Goal: Task Accomplishment & Management: Complete application form

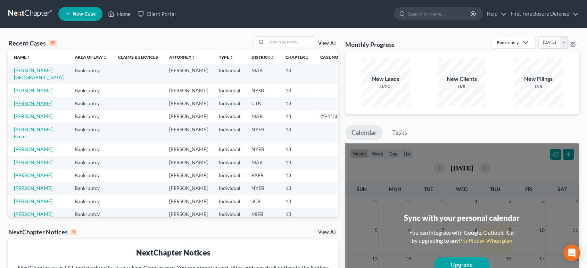
click at [33, 106] on link "[PERSON_NAME]" at bounding box center [33, 103] width 39 height 6
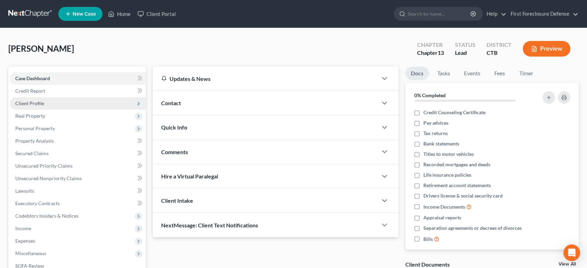
click at [39, 103] on span "Client Profile" at bounding box center [29, 103] width 29 height 6
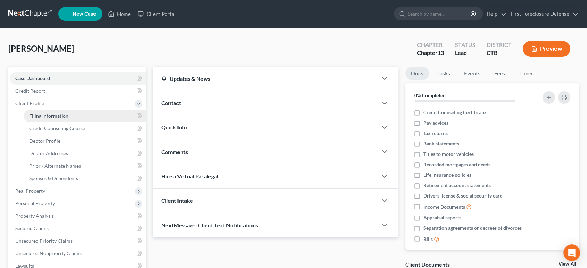
click at [42, 116] on span "Filing Information" at bounding box center [48, 116] width 39 height 6
select select "1"
select select "0"
select select "3"
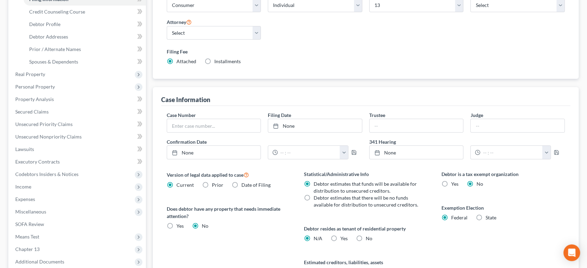
scroll to position [196, 0]
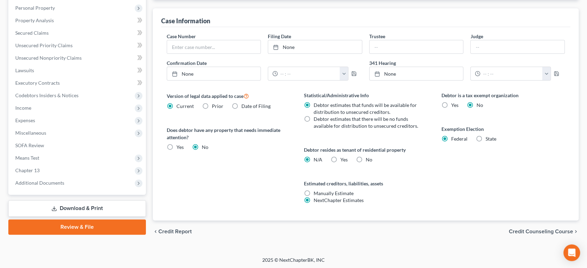
click at [513, 230] on span "Credit Counseling Course" at bounding box center [541, 232] width 64 height 6
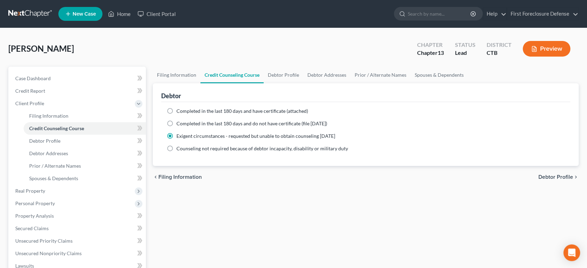
click at [177, 112] on label "Completed in the last 180 days and have certificate (attached)" at bounding box center [243, 111] width 132 height 7
click at [179, 112] on input "Completed in the last 180 days and have certificate (attached)" at bounding box center [181, 110] width 5 height 5
radio input "true"
radio input "false"
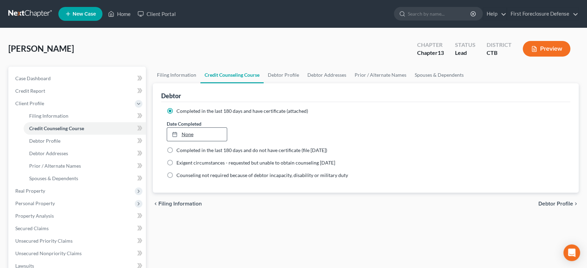
type input "[DATE]"
click at [200, 130] on link "None" at bounding box center [197, 134] width 60 height 13
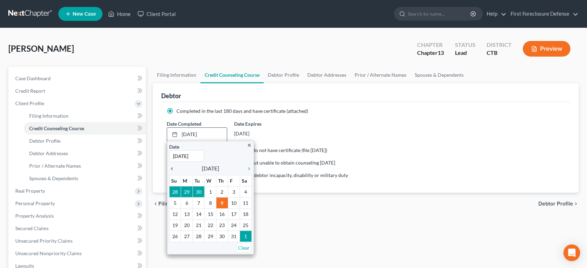
click at [172, 165] on div "chevron_left" at bounding box center [173, 168] width 9 height 7
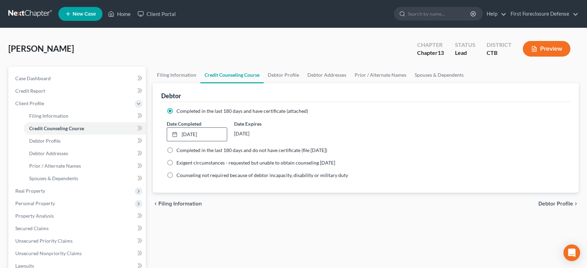
click at [545, 205] on span "Debtor Profile" at bounding box center [556, 204] width 35 height 6
select select "0"
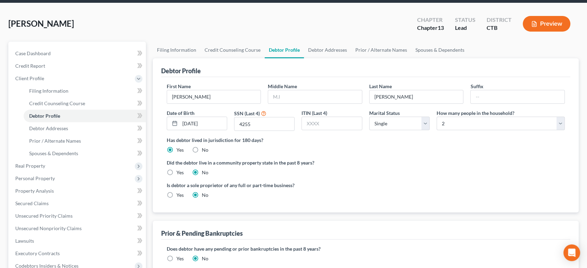
scroll to position [39, 0]
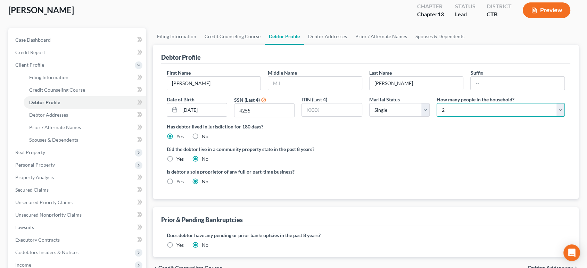
drag, startPoint x: 562, startPoint y: 112, endPoint x: 557, endPoint y: 113, distance: 5.4
click at [562, 112] on select "Select 1 2 3 4 5 6 7 8 9 10 11 12 13 14 15 16 17 18 19 20" at bounding box center [501, 110] width 128 height 14
select select "2"
click at [437, 103] on select "Select 1 2 3 4 5 6 7 8 9 10 11 12 13 14 15 16 17 18 19 20" at bounding box center [501, 110] width 128 height 14
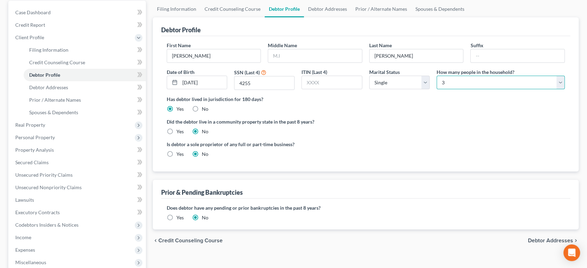
scroll to position [154, 0]
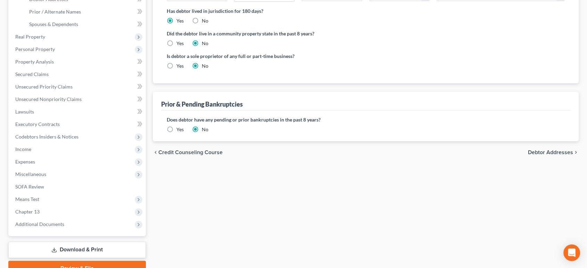
click at [549, 152] on span "Debtor Addresses" at bounding box center [550, 153] width 45 height 6
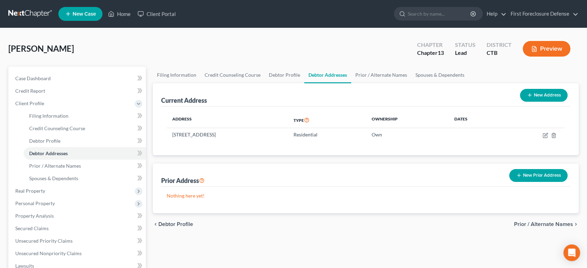
click at [528, 225] on span "Prior / Alternate Names" at bounding box center [543, 225] width 59 height 6
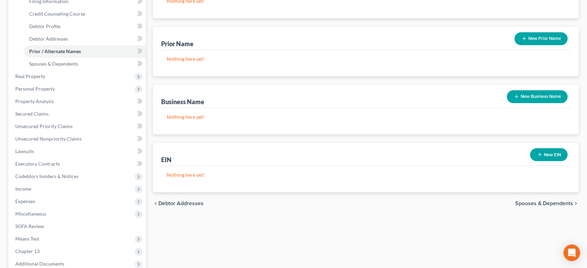
scroll to position [116, 0]
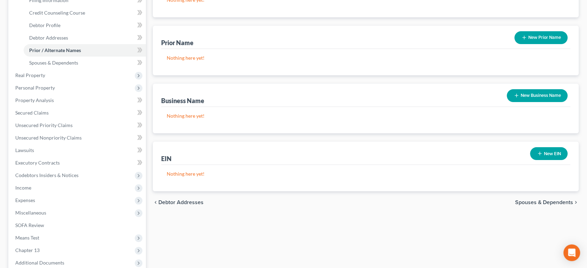
click at [528, 203] on span "Spouses & Dependents" at bounding box center [544, 203] width 58 height 6
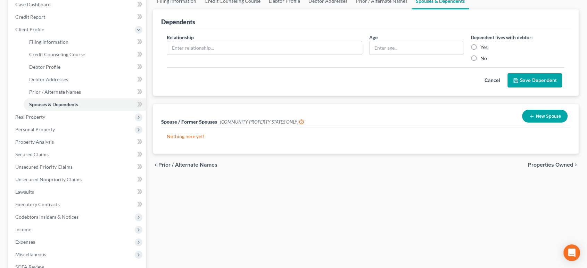
scroll to position [77, 0]
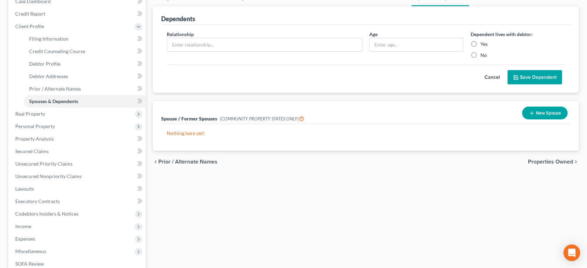
click at [537, 163] on span "Properties Owned" at bounding box center [550, 162] width 45 height 6
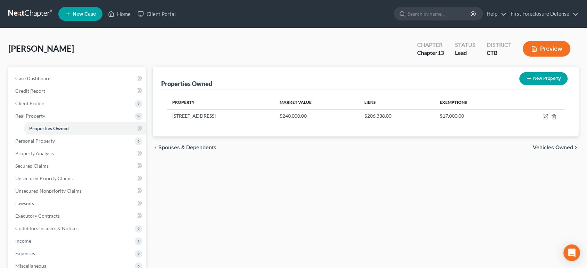
click at [542, 148] on span "Vehicles Owned" at bounding box center [553, 148] width 40 height 6
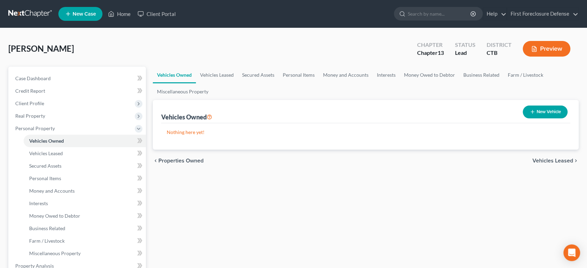
click at [538, 163] on span "Vehicles Leased" at bounding box center [553, 161] width 41 height 6
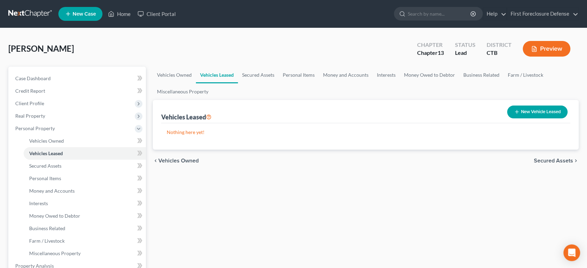
click at [538, 163] on span "Secured Assets" at bounding box center [553, 161] width 39 height 6
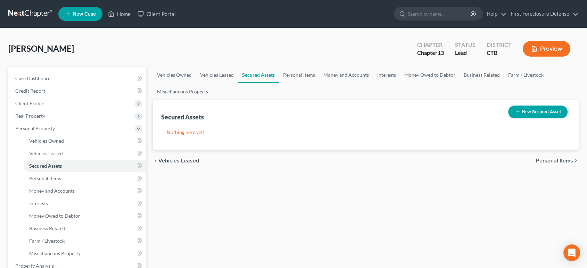
click at [538, 163] on span "Personal Items" at bounding box center [554, 161] width 37 height 6
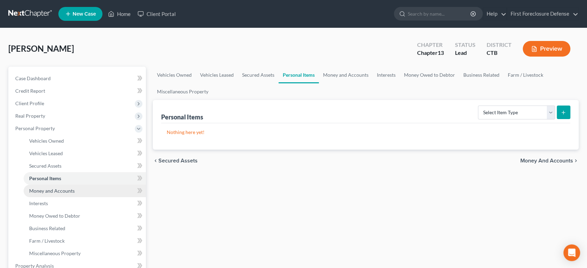
click at [49, 194] on link "Money and Accounts" at bounding box center [85, 191] width 122 height 13
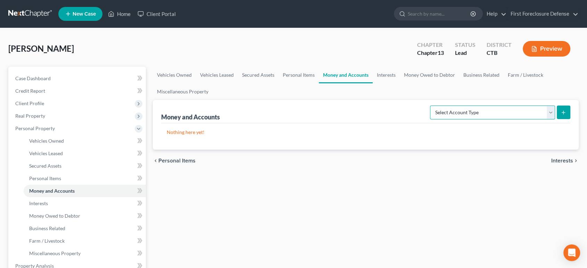
drag, startPoint x: 551, startPoint y: 112, endPoint x: 548, endPoint y: 115, distance: 4.5
click at [552, 112] on select "Select Account Type Brokerage Cash on Hand Certificates of Deposit Checking Acc…" at bounding box center [492, 113] width 125 height 14
select select "checking"
click at [432, 106] on select "Select Account Type Brokerage Cash on Hand Certificates of Deposit Checking Acc…" at bounding box center [492, 113] width 125 height 14
click at [564, 113] on line "submit" at bounding box center [563, 113] width 3 height 0
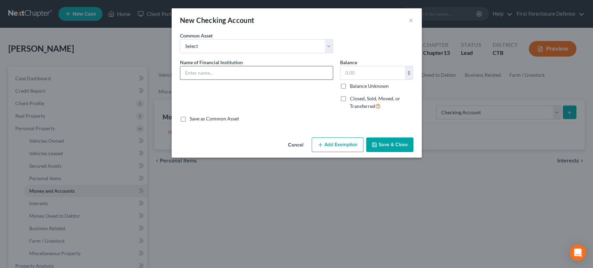
click at [259, 74] on input "text" at bounding box center [256, 72] width 153 height 13
type input "Franklin Trust Credit Union"
click at [356, 71] on input "text" at bounding box center [373, 72] width 64 height 13
type input "25.00"
click at [347, 144] on button "Add Exemption" at bounding box center [338, 145] width 52 height 15
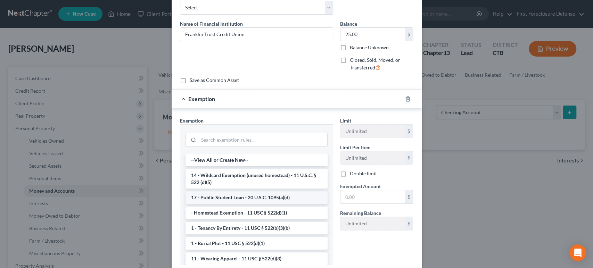
scroll to position [39, 0]
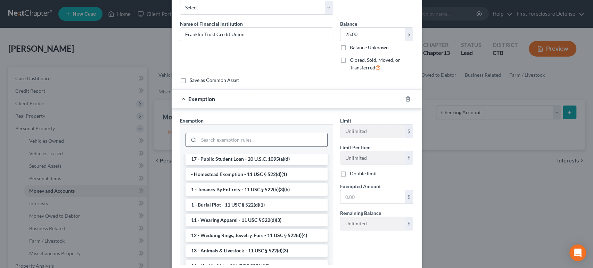
click at [211, 141] on input "search" at bounding box center [263, 139] width 129 height 13
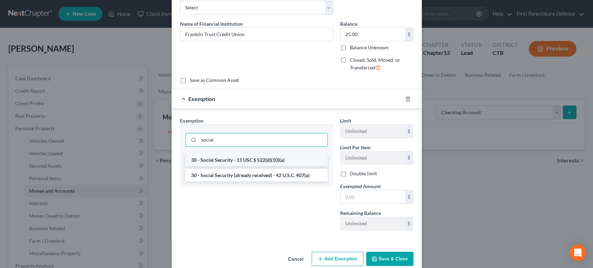
type input "social"
click at [214, 162] on li "30 - Social Security - 11 USC § 522(d)(10)(a)" at bounding box center [257, 160] width 142 height 13
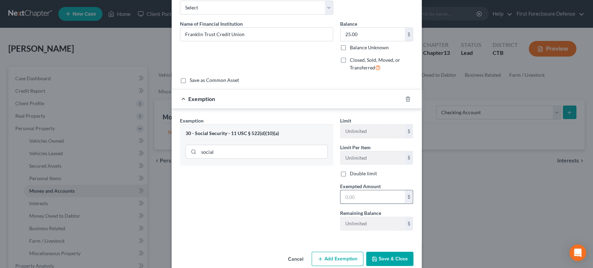
click at [355, 199] on input "text" at bounding box center [373, 196] width 64 height 13
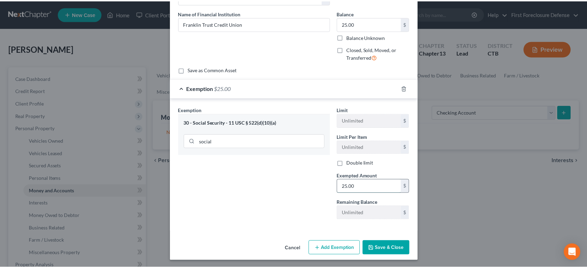
scroll to position [50, 0]
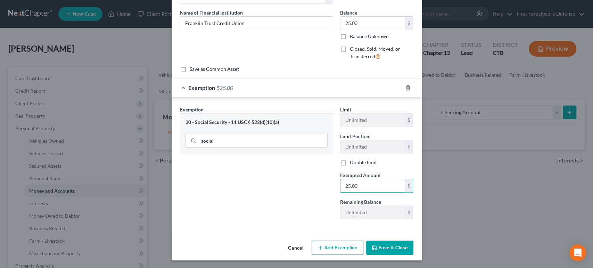
type input "25.00"
click at [381, 247] on button "Save & Close" at bounding box center [389, 248] width 47 height 15
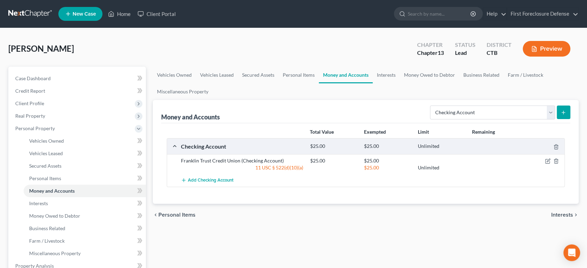
click at [563, 213] on span "Interests" at bounding box center [563, 215] width 22 height 6
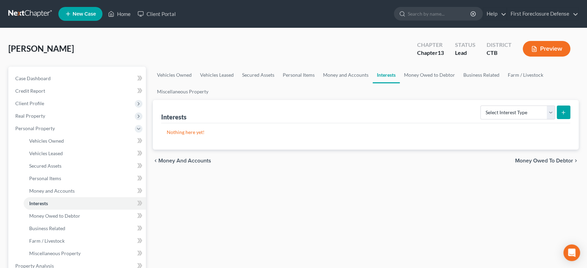
click at [537, 163] on span "Money Owed to Debtor" at bounding box center [544, 161] width 58 height 6
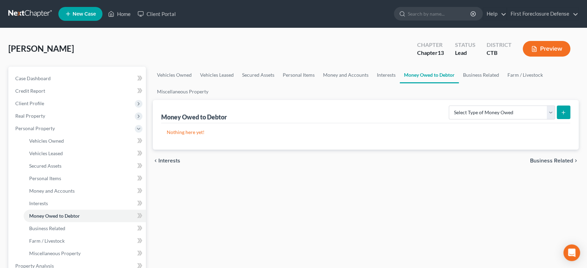
click at [540, 162] on span "Business Related" at bounding box center [551, 161] width 43 height 6
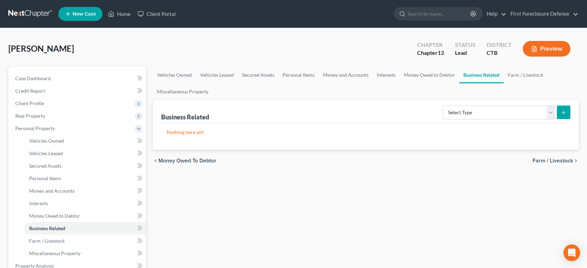
click at [544, 160] on span "Farm / Livestock" at bounding box center [553, 161] width 41 height 6
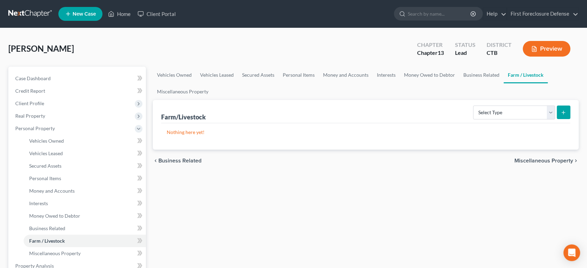
click at [539, 161] on span "Miscellaneous Property" at bounding box center [544, 161] width 59 height 6
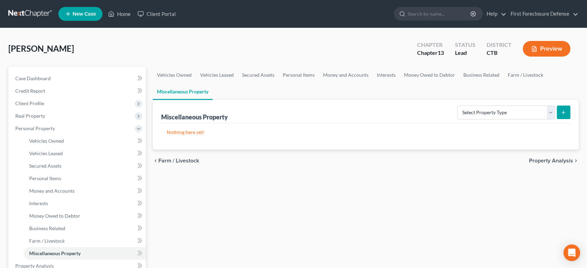
click at [541, 161] on span "Property Analysis" at bounding box center [551, 161] width 44 height 6
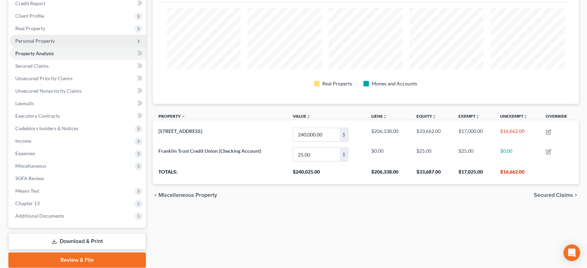
scroll to position [74, 0]
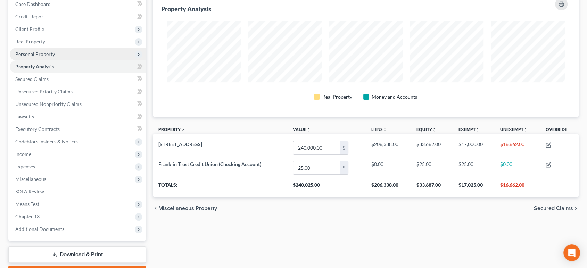
click at [46, 56] on span "Personal Property" at bounding box center [35, 54] width 40 height 6
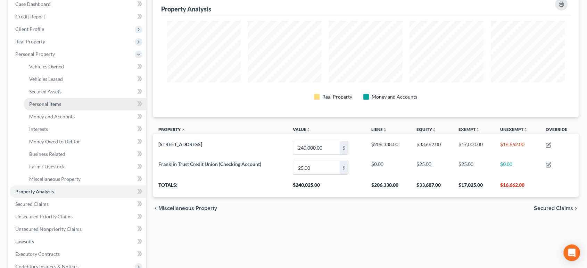
click at [53, 105] on span "Personal Items" at bounding box center [45, 104] width 32 height 6
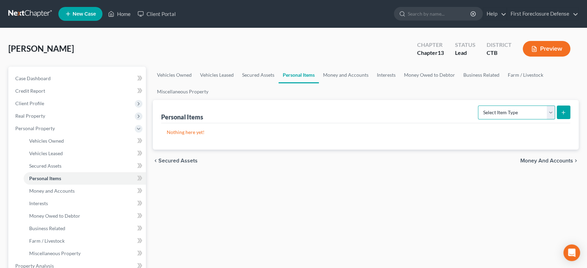
click at [551, 113] on select "Select Item Type Clothing Collectibles Of Value Electronics Firearms Household …" at bounding box center [516, 113] width 77 height 14
select select "clothing"
click at [479, 106] on select "Select Item Type Clothing Collectibles Of Value Electronics Firearms Household …" at bounding box center [516, 113] width 77 height 14
click at [566, 114] on icon "submit" at bounding box center [564, 113] width 6 height 6
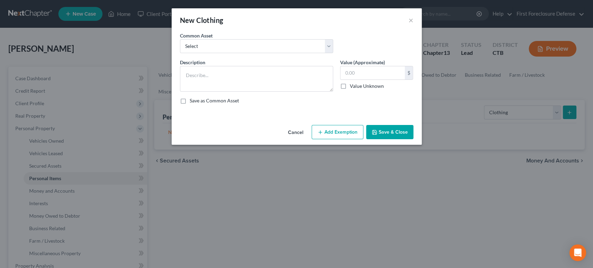
click at [266, 55] on div "Common Asset Select Clothing" at bounding box center [297, 45] width 240 height 27
click at [266, 49] on select "Select Clothing" at bounding box center [256, 46] width 153 height 14
select select "0"
click at [180, 39] on select "Select Clothing" at bounding box center [256, 46] width 153 height 14
type textarea "Clothing"
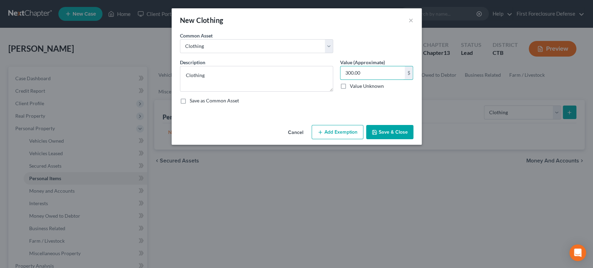
type input "300.00"
click at [349, 130] on button "Add Exemption" at bounding box center [338, 132] width 52 height 15
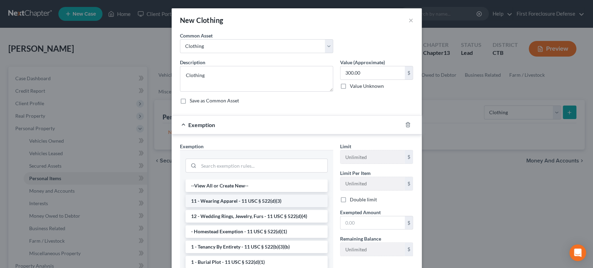
click at [264, 198] on li "11 - Wearing Apparel - 11 USC § 522(d)(3)" at bounding box center [257, 201] width 142 height 13
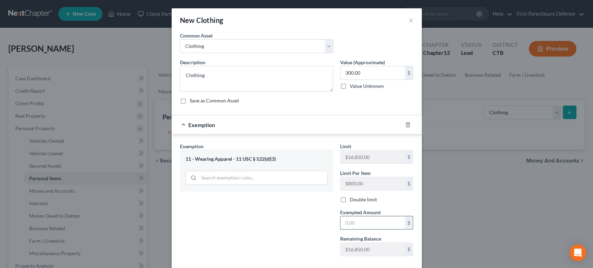
click at [352, 222] on input "text" at bounding box center [373, 223] width 64 height 13
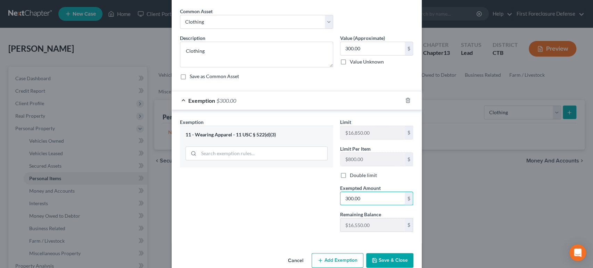
scroll to position [37, 0]
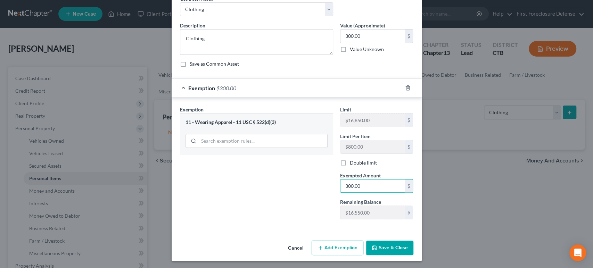
type input "300.00"
click at [319, 213] on div "Exemption Set must be selected for CA. Exemption * 11 - Wearing Apparel - 11 US…" at bounding box center [257, 165] width 160 height 119
click at [389, 247] on button "Save & Close" at bounding box center [389, 248] width 47 height 15
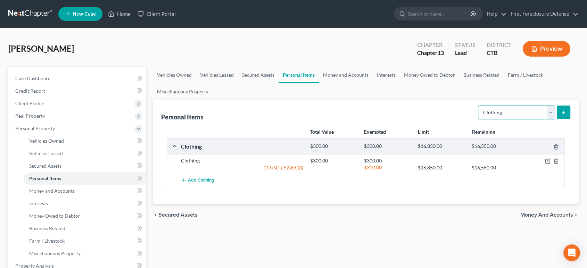
click at [551, 112] on select "Select Item Type Clothing Collectibles Of Value Electronics Firearms Household …" at bounding box center [516, 113] width 77 height 14
select select "household_goods"
click at [479, 106] on select "Select Item Type Clothing Collectibles Of Value Electronics Firearms Household …" at bounding box center [516, 113] width 77 height 14
click at [559, 111] on button "submit" at bounding box center [564, 113] width 14 height 14
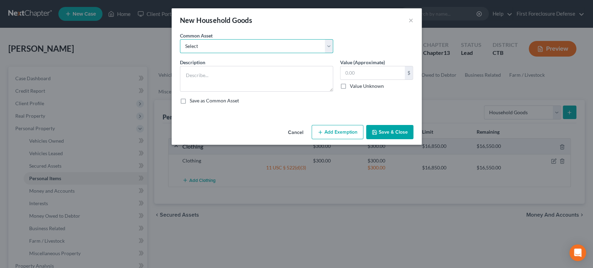
click at [328, 48] on select "Select Furniture, appliances Furniture, appliances Furniture, appliances" at bounding box center [256, 46] width 153 height 14
click at [180, 39] on select "Select Furniture, appliances Furniture, appliances Furniture, appliances" at bounding box center [256, 46] width 153 height 14
click at [329, 49] on select "Select Furniture, appliances Furniture, appliances Furniture, appliances" at bounding box center [256, 46] width 153 height 14
select select "0"
click at [180, 39] on select "Select Furniture, appliances Furniture, appliances Furniture, appliances" at bounding box center [256, 46] width 153 height 14
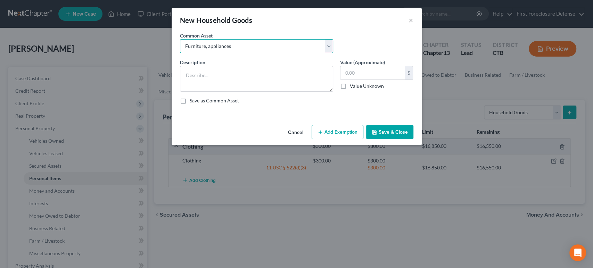
type textarea "Furniture, appliances"
type input "1,000.00"
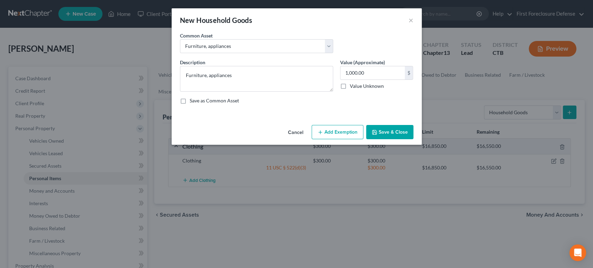
click at [352, 130] on button "Add Exemption" at bounding box center [338, 132] width 52 height 15
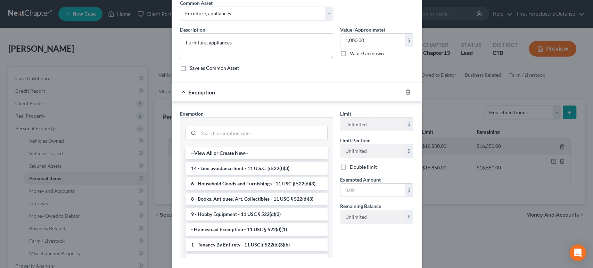
scroll to position [72, 0]
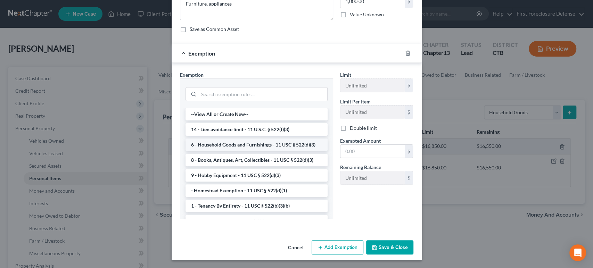
click at [257, 144] on li "6 - Household Goods and Furnishings - 11 USC § 522(d)(3)" at bounding box center [257, 145] width 142 height 13
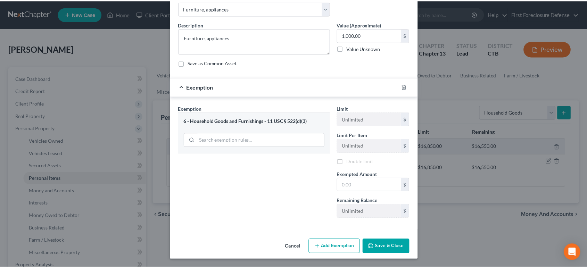
scroll to position [37, 0]
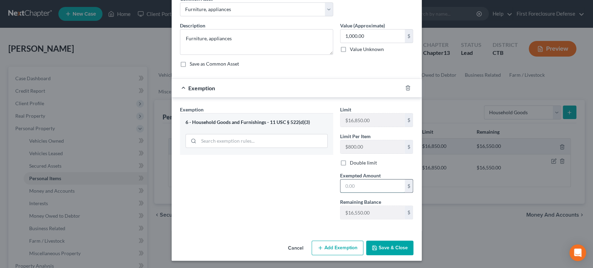
click at [350, 185] on input "text" at bounding box center [373, 186] width 64 height 13
type input "1,000.00"
click at [389, 246] on button "Save & Close" at bounding box center [389, 248] width 47 height 15
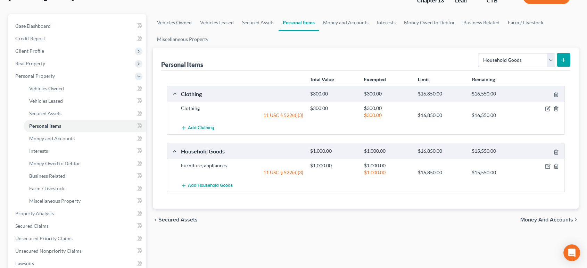
scroll to position [116, 0]
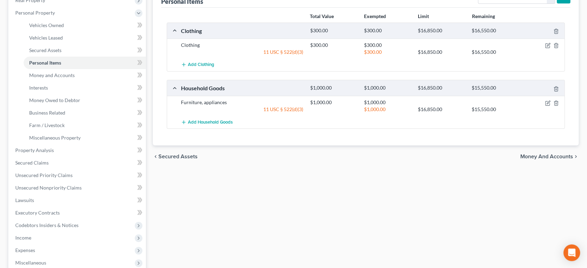
click at [527, 156] on span "Money and Accounts" at bounding box center [547, 157] width 53 height 6
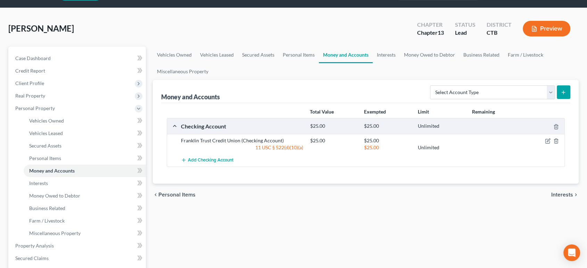
scroll to position [39, 0]
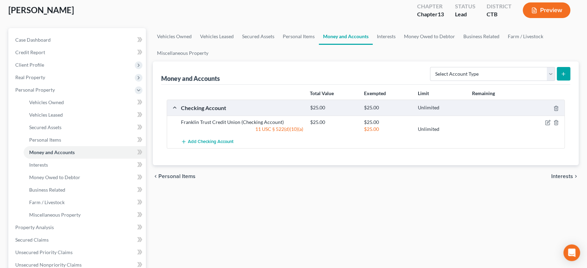
click at [560, 178] on span "Interests" at bounding box center [563, 177] width 22 height 6
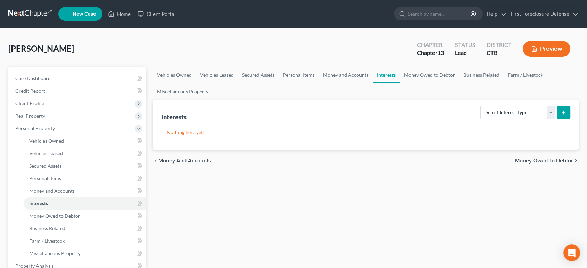
click at [544, 160] on span "Money Owed to Debtor" at bounding box center [544, 161] width 58 height 6
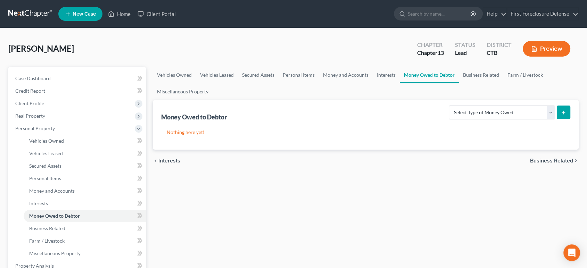
click at [545, 161] on span "Business Related" at bounding box center [551, 161] width 43 height 6
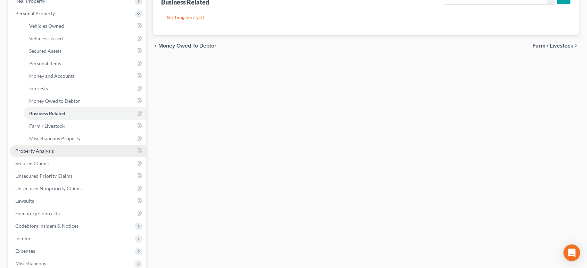
scroll to position [116, 0]
click at [40, 149] on span "Property Analysis" at bounding box center [34, 150] width 39 height 6
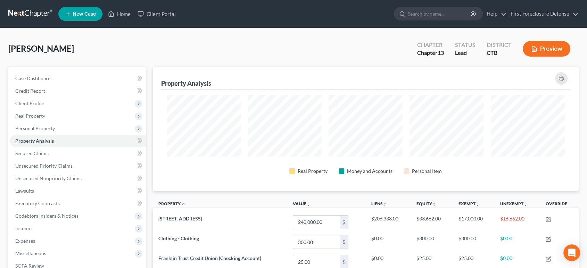
scroll to position [347399, 347098]
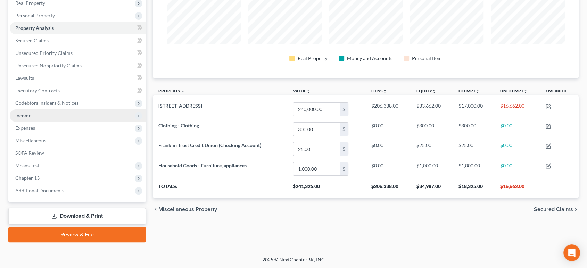
click at [25, 113] on span "Income" at bounding box center [23, 116] width 16 height 6
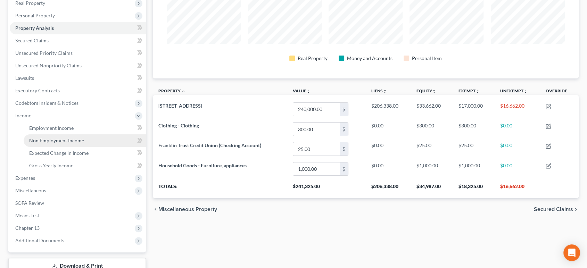
click at [55, 142] on span "Non Employment Income" at bounding box center [56, 141] width 55 height 6
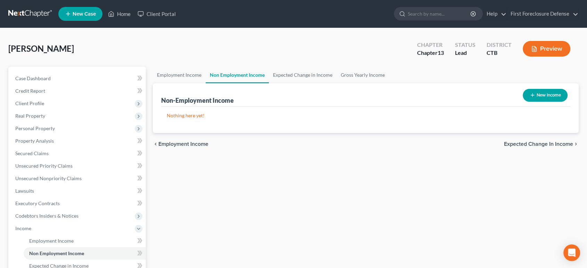
click at [553, 96] on button "New Income" at bounding box center [545, 95] width 45 height 13
select select "0"
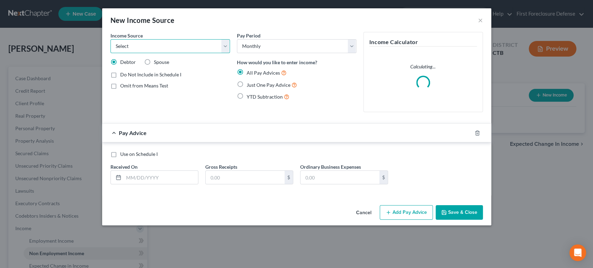
click at [226, 50] on select "Select Unemployment Disability (from employer) Pension Retirement Social Securi…" at bounding box center [171, 46] width 120 height 14
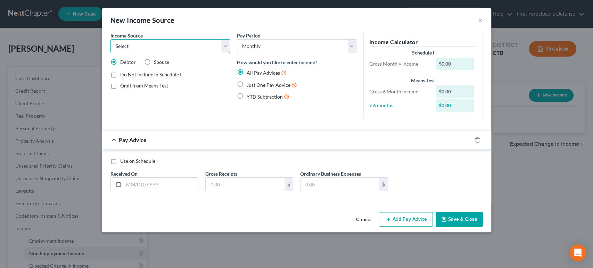
select select "4"
click at [111, 39] on select "Select Unemployment Disability (from employer) Pension Retirement Social Securi…" at bounding box center [171, 46] width 120 height 14
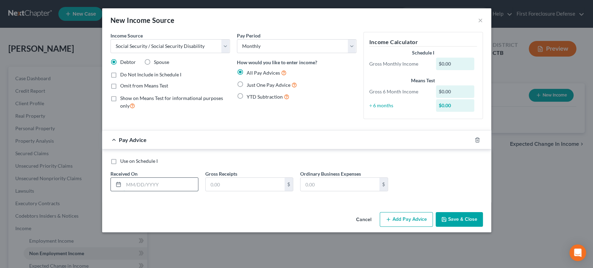
click at [157, 184] on input "text" at bounding box center [161, 184] width 74 height 13
type input "[DATE]"
click at [226, 183] on input "text" at bounding box center [245, 184] width 79 height 13
type input "1,150.00"
click at [464, 213] on button "Save & Close" at bounding box center [459, 219] width 47 height 15
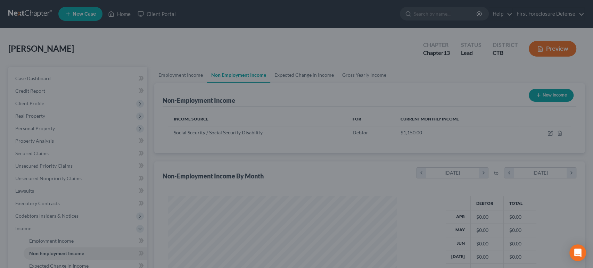
scroll to position [124, 240]
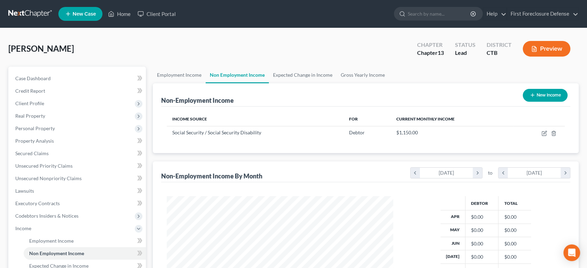
click at [548, 95] on button "New Income" at bounding box center [545, 95] width 45 height 13
select select "0"
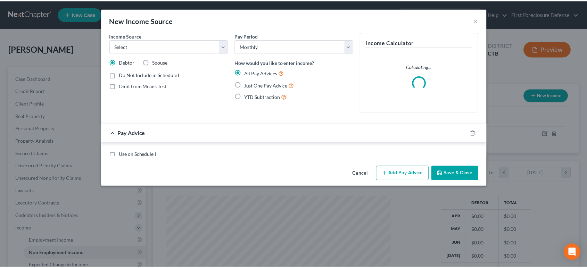
scroll to position [124, 243]
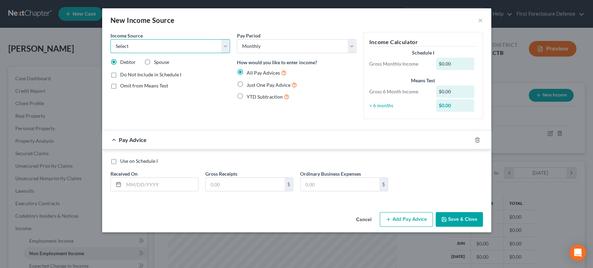
click at [225, 47] on select "Select Unemployment Disability (from employer) Pension Retirement Social Securi…" at bounding box center [171, 46] width 120 height 14
select select "8"
click at [111, 39] on select "Select Unemployment Disability (from employer) Pension Retirement Social Securi…" at bounding box center [171, 46] width 120 height 14
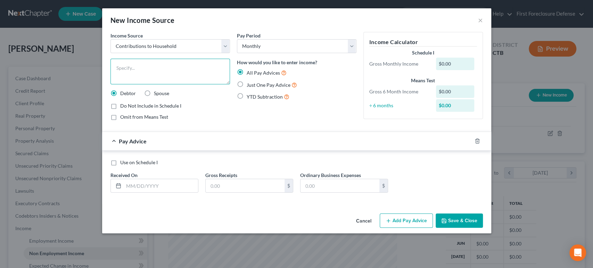
click at [169, 65] on textarea at bounding box center [171, 72] width 120 height 26
type textarea "Daughter"
click at [142, 183] on input "text" at bounding box center [161, 185] width 74 height 13
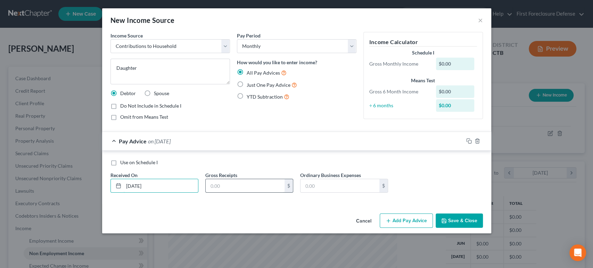
type input "[DATE]"
click at [220, 187] on input "text" at bounding box center [245, 185] width 79 height 13
type input "3,000.00"
click at [450, 222] on button "Save & Close" at bounding box center [459, 221] width 47 height 15
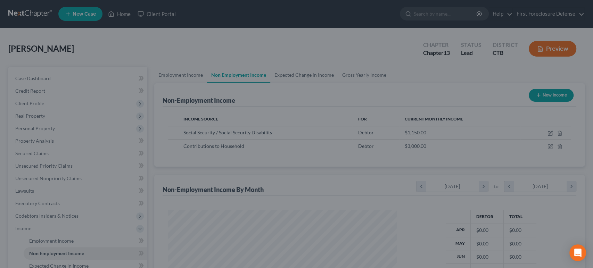
scroll to position [347400, 347284]
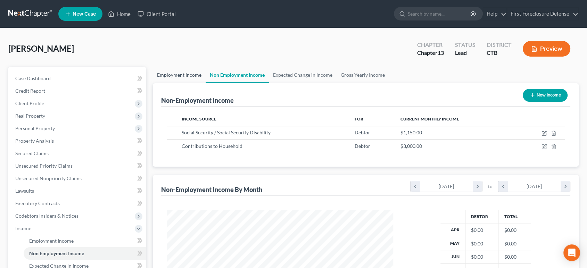
click at [194, 75] on link "Employment Income" at bounding box center [179, 75] width 53 height 17
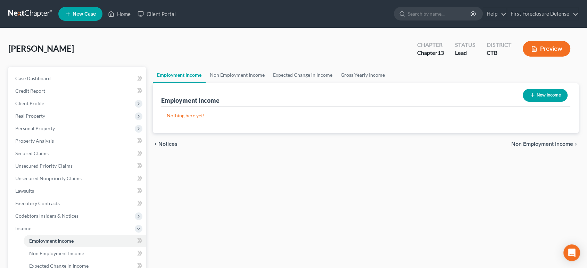
click at [549, 96] on button "New Income" at bounding box center [545, 95] width 45 height 13
select select "0"
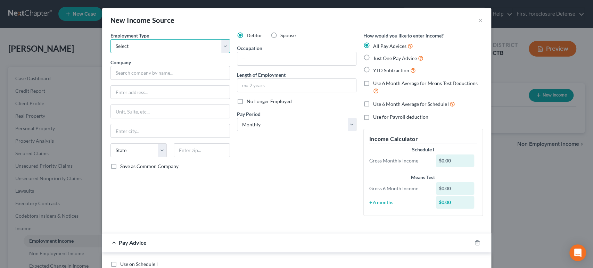
click at [221, 44] on select "Select Full or [DEMOGRAPHIC_DATA] Employment Self Employment" at bounding box center [171, 46] width 120 height 14
select select "0"
click at [111, 39] on select "Select Full or [DEMOGRAPHIC_DATA] Employment Self Employment" at bounding box center [171, 46] width 120 height 14
click at [244, 58] on input "text" at bounding box center [296, 58] width 119 height 13
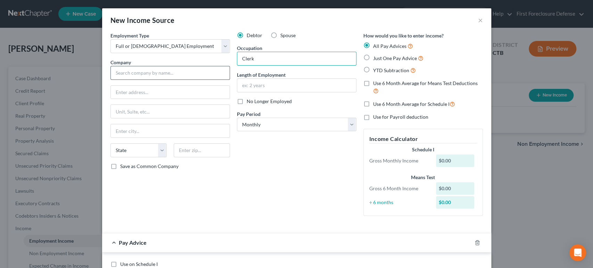
type input "Clerk"
click at [172, 72] on input "text" at bounding box center [171, 73] width 120 height 14
click at [126, 75] on input "Handz On inc." at bounding box center [171, 73] width 120 height 14
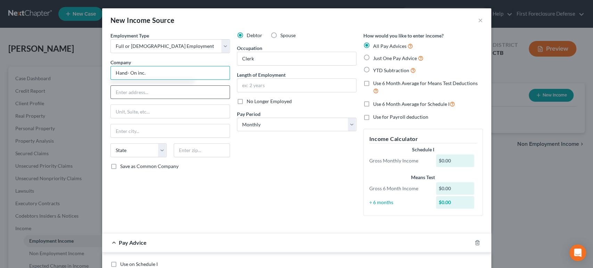
type input "Hand- On inc."
drag, startPoint x: 136, startPoint y: 92, endPoint x: 148, endPoint y: 94, distance: 12.4
click at [136, 92] on input "text" at bounding box center [170, 92] width 119 height 13
click at [442, 61] on div "Just One Pay Advice" at bounding box center [424, 58] width 120 height 8
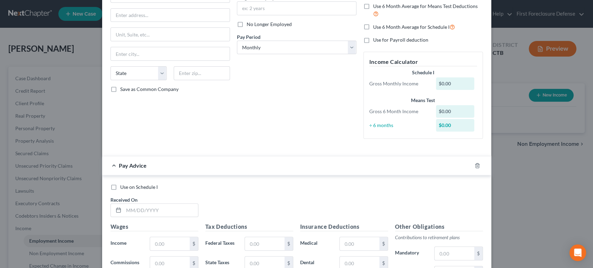
scroll to position [39, 0]
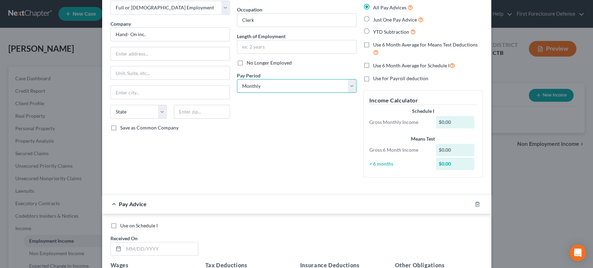
click at [349, 87] on select "Select Monthly Twice Monthly Every Other Week Weekly" at bounding box center [297, 86] width 120 height 14
select select "3"
click at [237, 79] on select "Select Monthly Twice Monthly Every Other Week Weekly" at bounding box center [297, 86] width 120 height 14
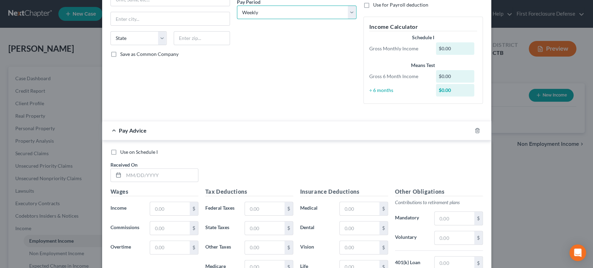
scroll to position [116, 0]
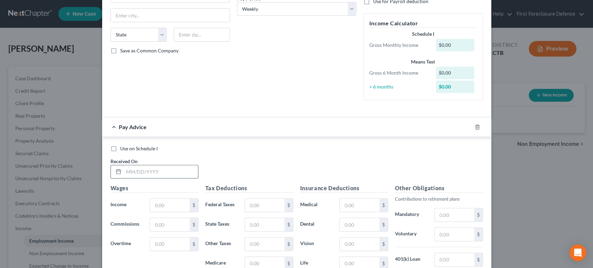
click at [175, 174] on input "text" at bounding box center [161, 171] width 74 height 13
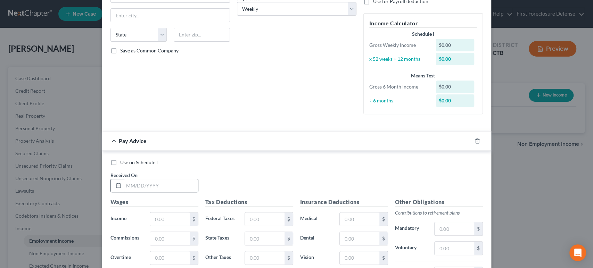
click at [134, 184] on input "text" at bounding box center [161, 185] width 74 height 13
type input "[DATE]"
click at [154, 219] on input "text" at bounding box center [169, 219] width 39 height 13
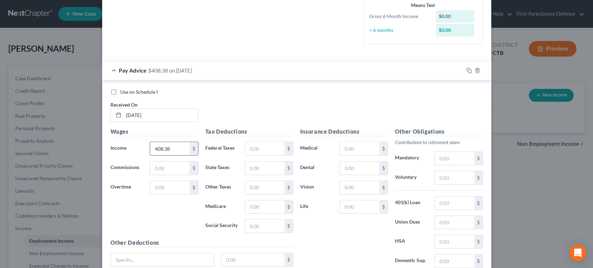
scroll to position [193, 0]
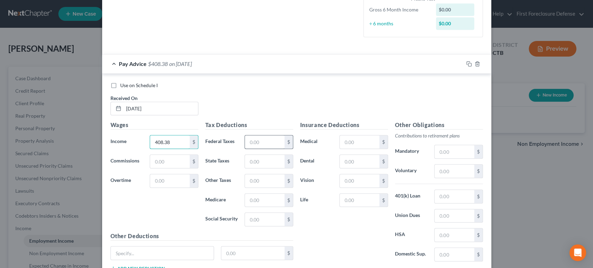
type input "408.38"
click at [255, 139] on input "text" at bounding box center [264, 142] width 39 height 13
click at [249, 221] on input "text" at bounding box center [264, 219] width 39 height 13
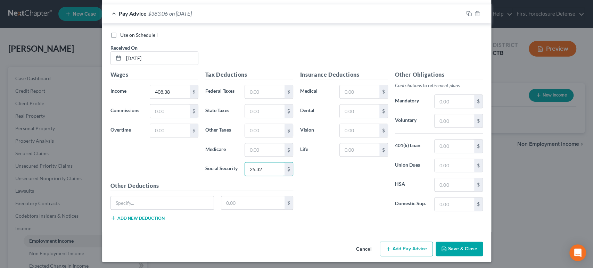
scroll to position [244, 0]
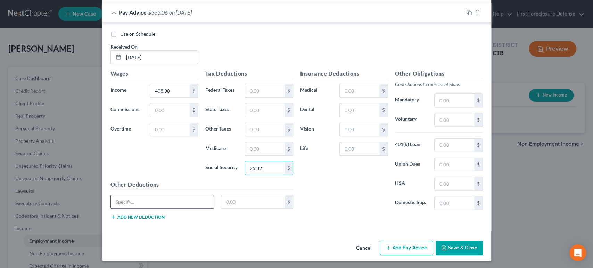
type input "25.32"
click at [150, 203] on input "text" at bounding box center [162, 201] width 103 height 13
type input "CT PFML EE"
click at [225, 200] on input "text" at bounding box center [252, 201] width 63 height 13
type input "2.04"
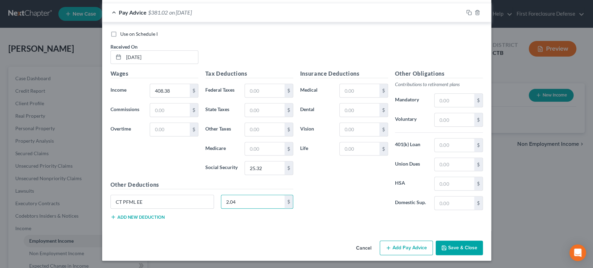
click at [161, 218] on button "Add new deduction" at bounding box center [138, 217] width 54 height 6
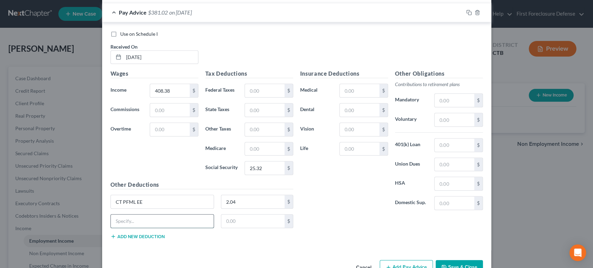
click at [157, 220] on input "text" at bounding box center [162, 221] width 103 height 13
type input "MED EE"
click at [250, 227] on input "text" at bounding box center [252, 221] width 63 height 13
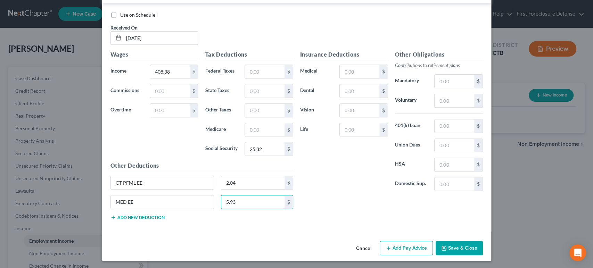
type input "5.93"
click at [453, 248] on button "Save & Close" at bounding box center [459, 248] width 47 height 15
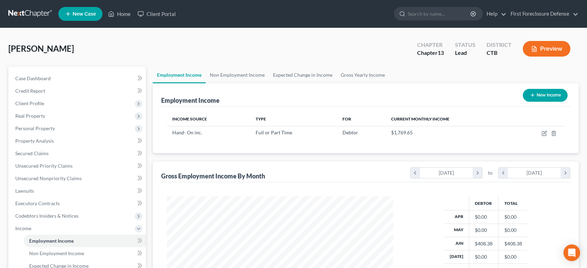
scroll to position [163, 0]
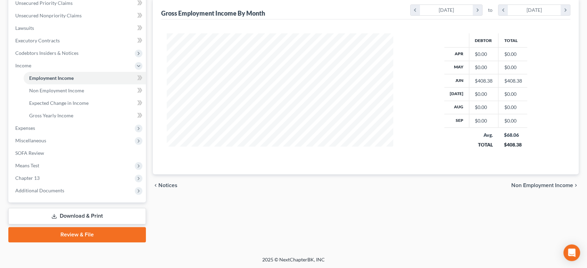
click at [515, 185] on span "Non Employment Income" at bounding box center [543, 186] width 62 height 6
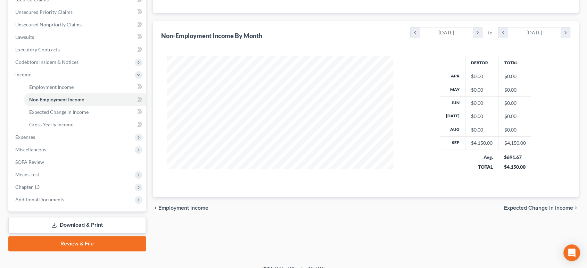
scroll to position [154, 0]
click at [512, 209] on span "Expected Change in Income" at bounding box center [538, 208] width 69 height 6
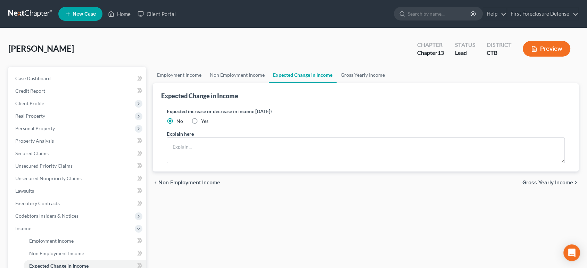
click at [528, 185] on span "Gross Yearly Income" at bounding box center [548, 183] width 51 height 6
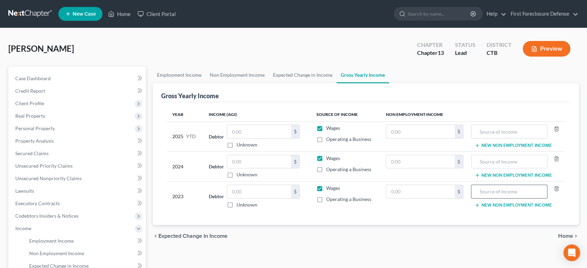
scroll to position [39, 0]
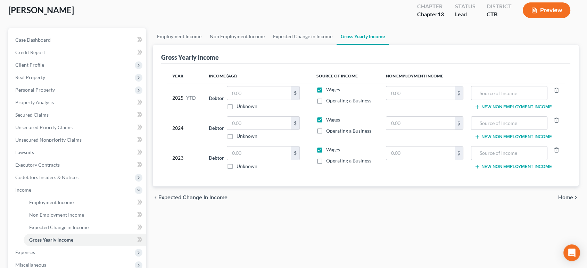
click at [560, 197] on span "Home" at bounding box center [565, 198] width 15 height 6
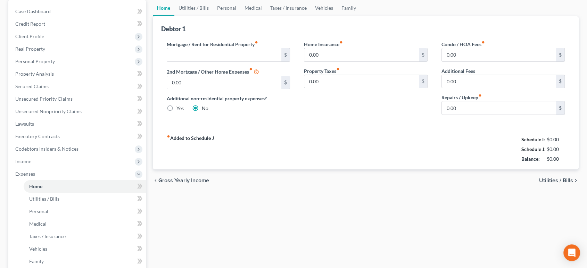
scroll to position [77, 0]
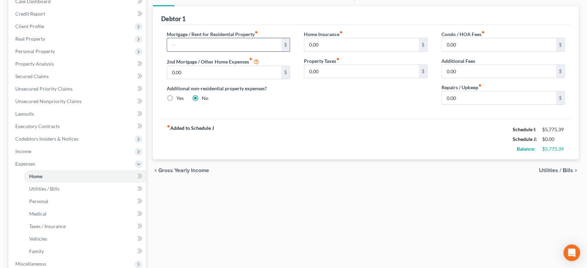
click at [206, 51] on div "$" at bounding box center [229, 45] width 124 height 14
click at [205, 48] on input "text" at bounding box center [224, 44] width 115 height 13
type input "2,078"
click at [490, 93] on input "0.00" at bounding box center [499, 97] width 115 height 13
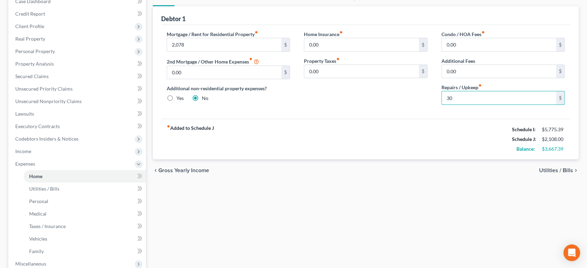
type input "30"
click at [553, 170] on span "Utilities / Bills" at bounding box center [556, 171] width 34 height 6
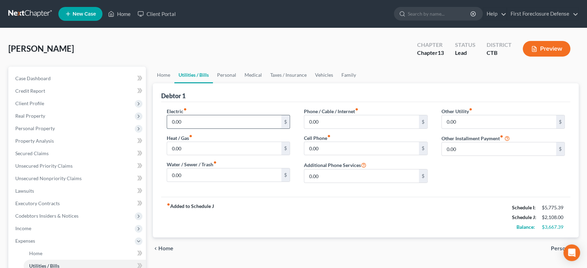
click at [203, 126] on input "0.00" at bounding box center [224, 121] width 115 height 13
type input "150"
click at [192, 150] on input "0.00" at bounding box center [224, 148] width 115 height 13
type input "100"
click at [325, 119] on input "0.00" at bounding box center [361, 121] width 115 height 13
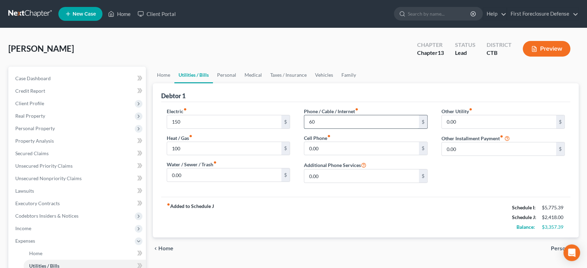
type input "6"
type input "190"
click at [322, 149] on input "0.00" at bounding box center [361, 148] width 115 height 13
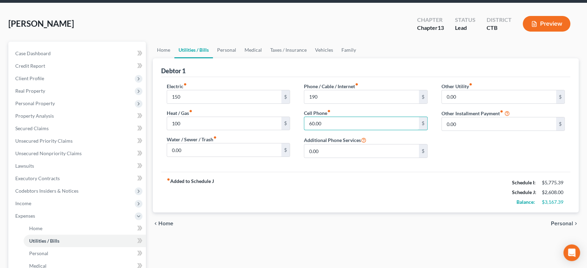
scroll to position [39, 0]
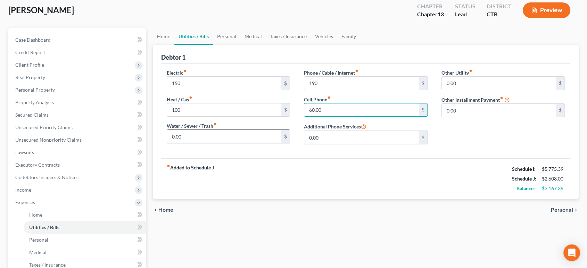
type input "60.00"
click at [220, 141] on input "0.00" at bounding box center [224, 136] width 115 height 13
type input "300"
click at [212, 137] on input "0.00" at bounding box center [224, 136] width 115 height 13
click at [558, 208] on span "Personal" at bounding box center [562, 210] width 22 height 6
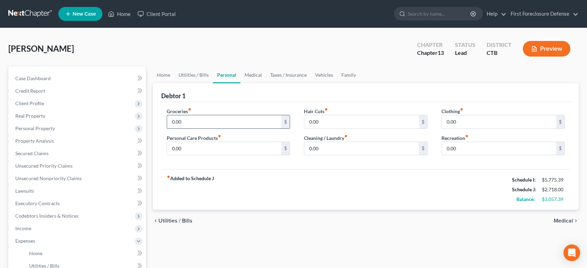
click at [199, 120] on input "0.00" at bounding box center [224, 121] width 115 height 13
type input "500"
click at [317, 124] on input "0.00" at bounding box center [361, 121] width 115 height 13
type input "50"
click at [462, 117] on input "0.00" at bounding box center [499, 121] width 115 height 13
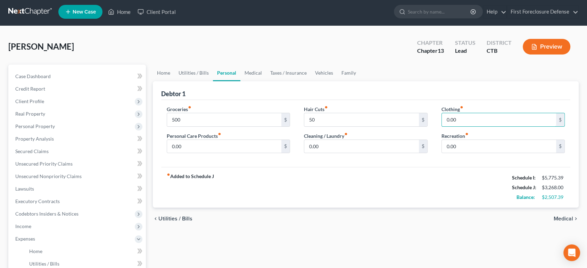
scroll to position [39, 0]
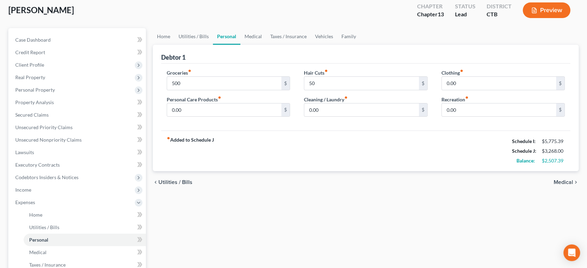
click at [561, 180] on span "Medical" at bounding box center [563, 183] width 19 height 6
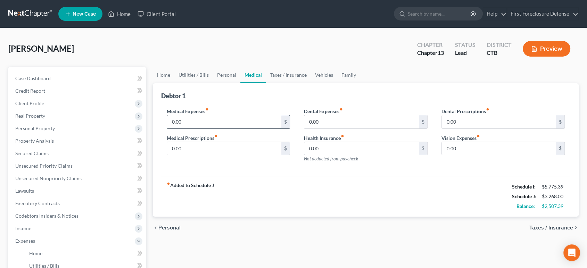
click at [217, 124] on input "0.00" at bounding box center [224, 121] width 115 height 13
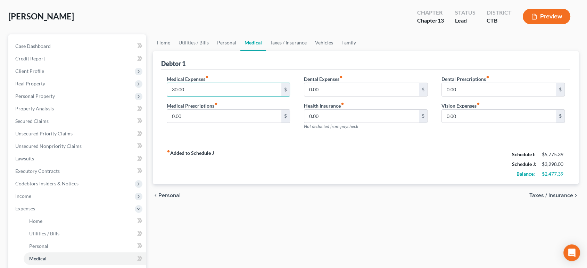
scroll to position [77, 0]
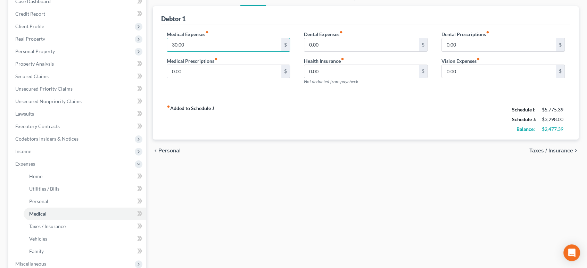
type input "30.00"
click at [536, 152] on span "Taxes / Insurance" at bounding box center [552, 151] width 44 height 6
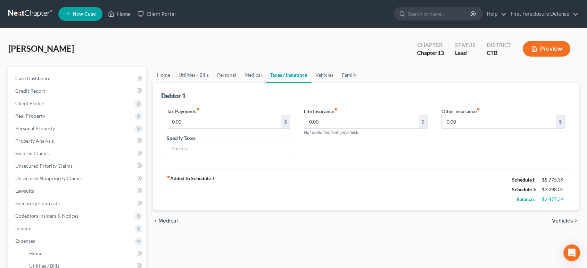
click at [553, 219] on span "Vehicles" at bounding box center [562, 221] width 21 height 6
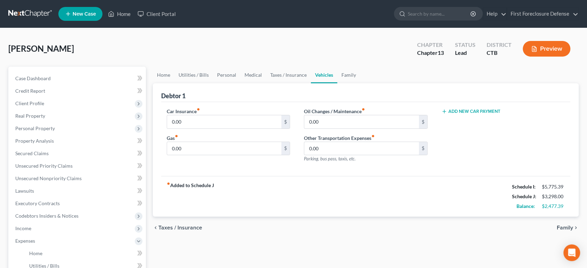
click at [561, 228] on span "Family" at bounding box center [565, 228] width 16 height 6
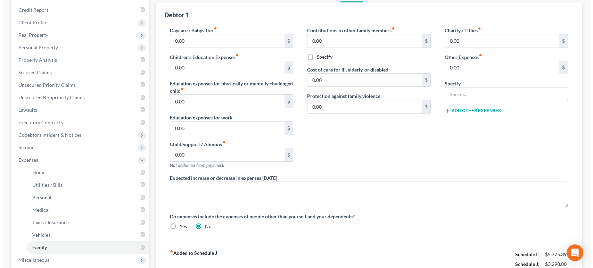
scroll to position [193, 0]
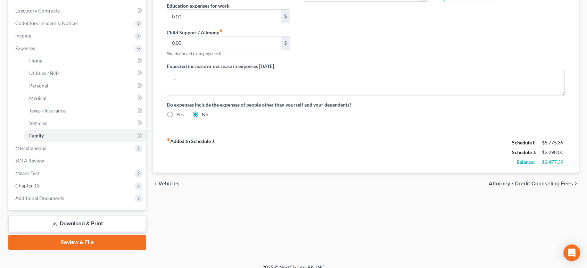
click at [548, 185] on span "Attorney / Credit Counseling Fees" at bounding box center [531, 184] width 84 height 6
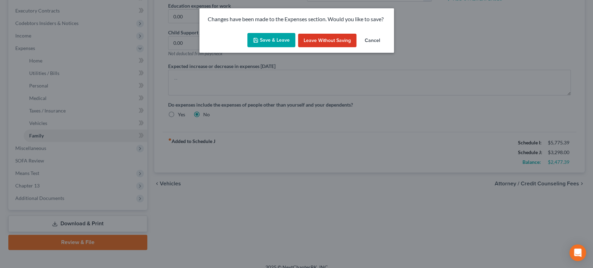
click at [280, 42] on button "Save & Leave" at bounding box center [271, 40] width 48 height 15
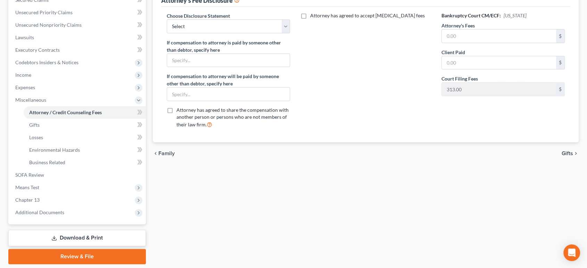
scroll to position [137, 0]
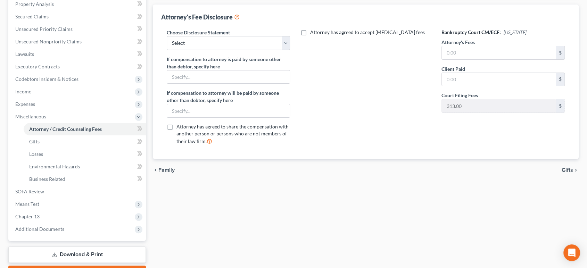
click at [563, 170] on span "Gifts" at bounding box center [567, 171] width 11 height 6
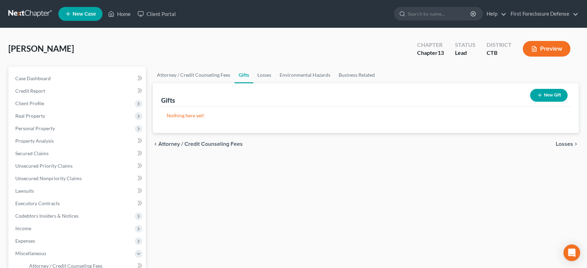
click at [560, 144] on span "Losses" at bounding box center [564, 144] width 17 height 6
click at [560, 144] on span "Environmental Hazards" at bounding box center [544, 144] width 58 height 6
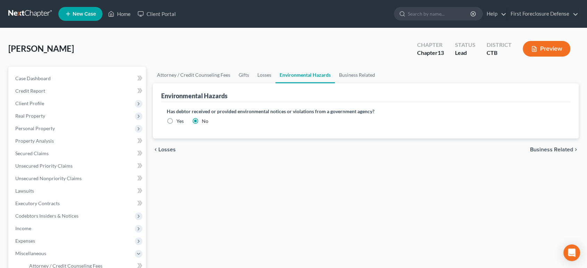
click at [559, 149] on span "Business Related" at bounding box center [551, 150] width 43 height 6
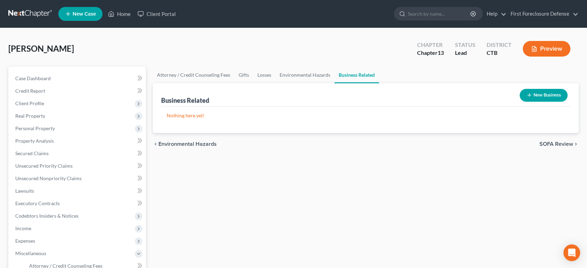
click at [558, 146] on span "SOFA Review" at bounding box center [557, 144] width 34 height 6
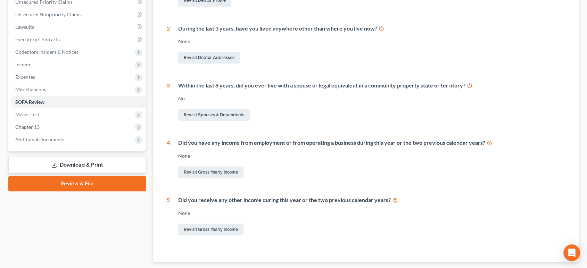
scroll to position [206, 0]
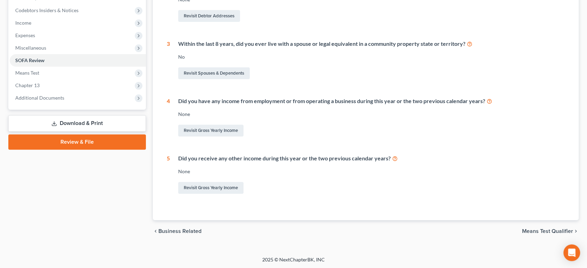
click at [530, 231] on span "Means Test Qualifier" at bounding box center [547, 232] width 51 height 6
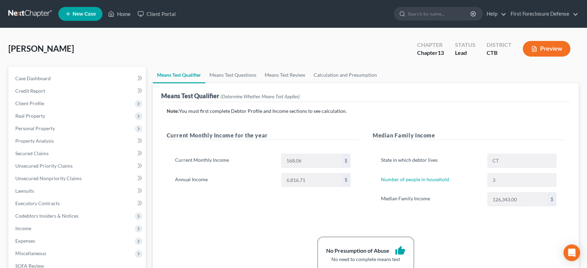
click at [536, 187] on div "State in which debtor lives CT Number of people in household 3 Median Family In…" at bounding box center [469, 183] width 192 height 75
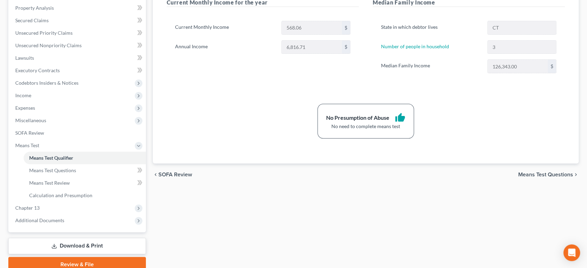
scroll to position [116, 0]
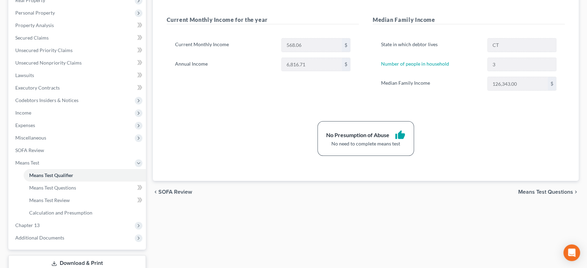
click at [539, 193] on span "Means Test Questions" at bounding box center [546, 192] width 55 height 6
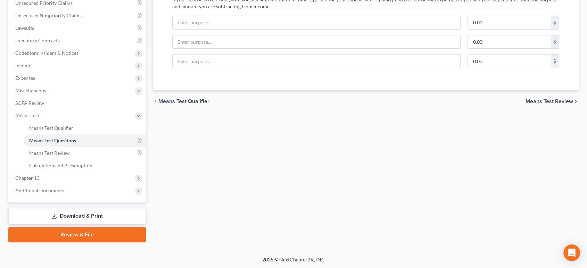
scroll to position [124, 0]
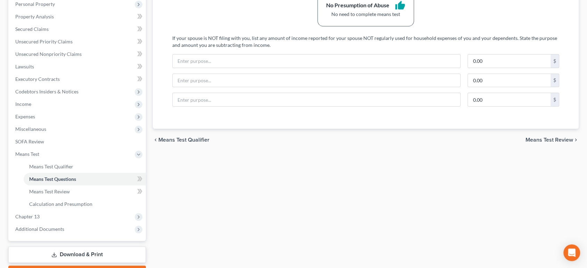
click at [536, 138] on span "Means Test Review" at bounding box center [550, 140] width 48 height 6
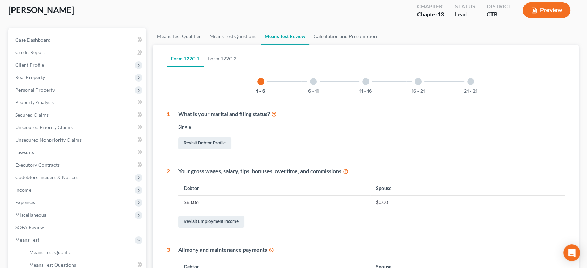
scroll to position [231, 0]
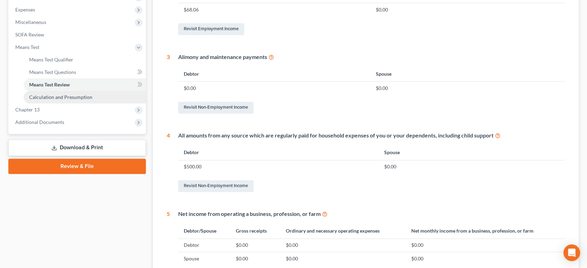
click at [43, 97] on span "Calculation and Presumption" at bounding box center [60, 97] width 63 height 6
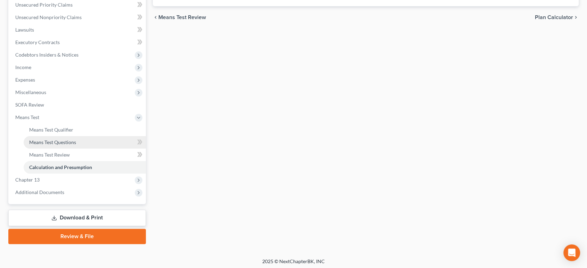
scroll to position [163, 0]
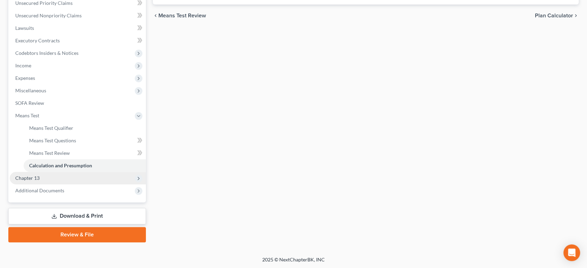
click at [27, 177] on span "Chapter 13" at bounding box center [27, 178] width 24 height 6
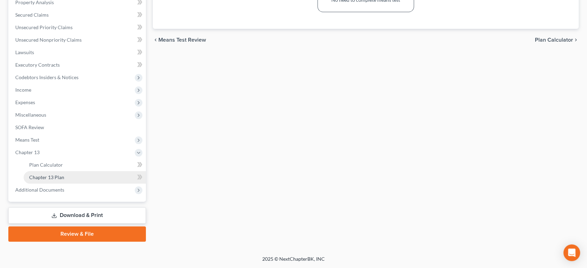
scroll to position [138, 0]
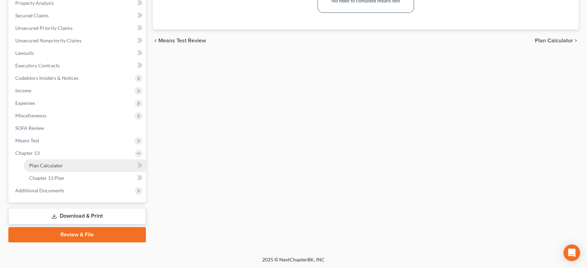
click at [58, 167] on span "Plan Calculator" at bounding box center [46, 166] width 34 height 6
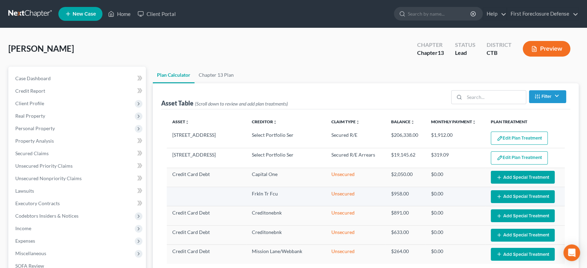
select select "59"
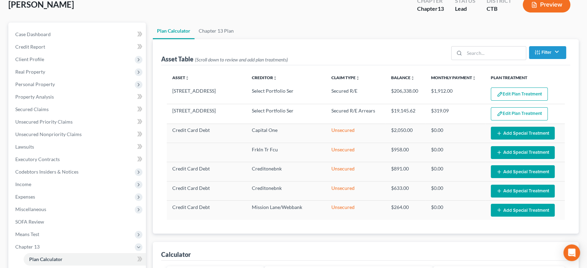
scroll to position [39, 0]
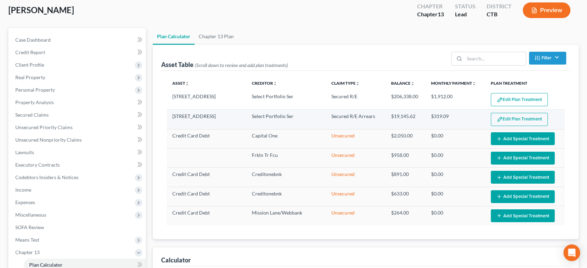
click at [504, 122] on button "Edit Plan Treatment" at bounding box center [519, 119] width 57 height 13
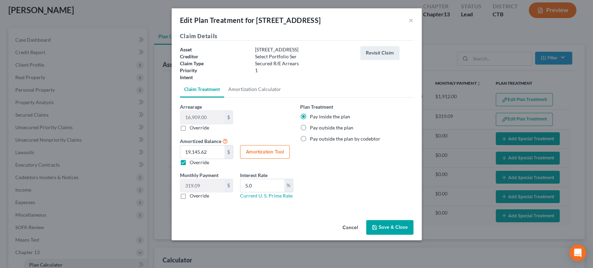
click at [385, 224] on button "Save & Close" at bounding box center [389, 227] width 47 height 15
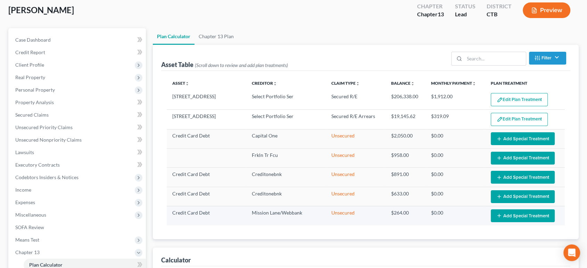
select select "59"
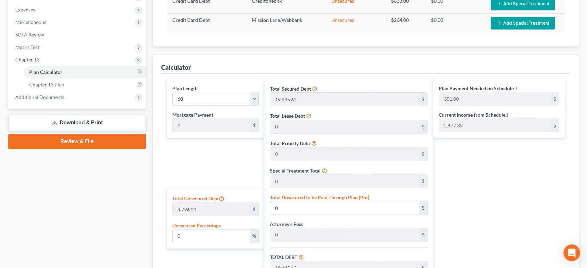
scroll to position [380, 0]
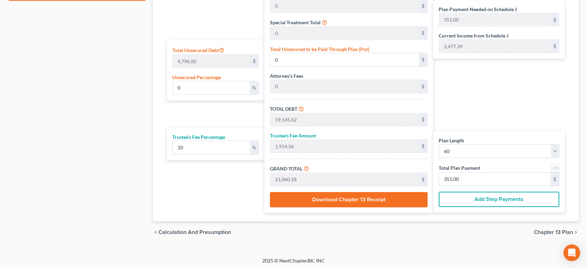
click at [541, 232] on span "Chapter 13 Plan" at bounding box center [553, 233] width 39 height 6
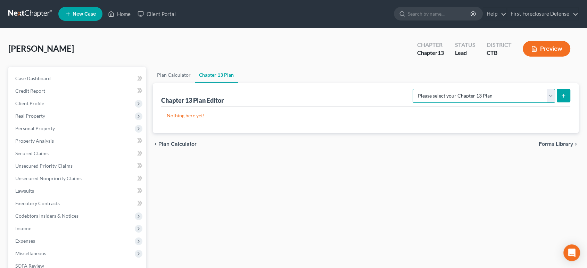
click at [553, 99] on select "Please select your Chapter 13 Plan [US_STATE] Local Form Certificate of Service…" at bounding box center [484, 96] width 142 height 14
select select "5"
click at [413, 89] on select "Please select your Chapter 13 Plan [US_STATE] Local Form Certificate of Service…" at bounding box center [484, 96] width 142 height 14
click at [564, 96] on line "submit" at bounding box center [563, 96] width 3 height 0
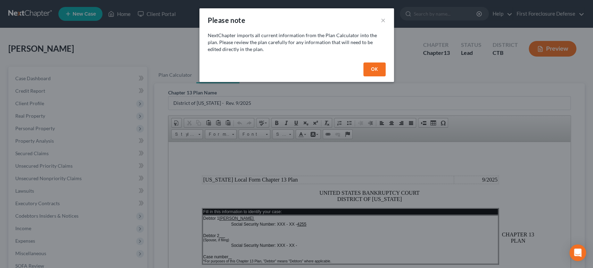
click at [372, 66] on button "OK" at bounding box center [375, 70] width 22 height 14
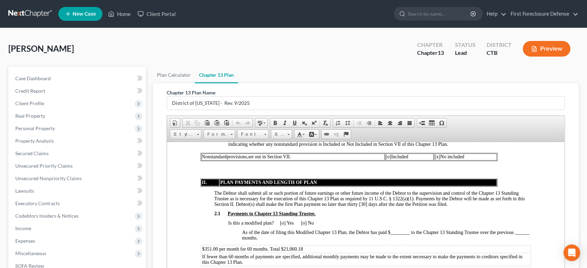
scroll to position [811, 0]
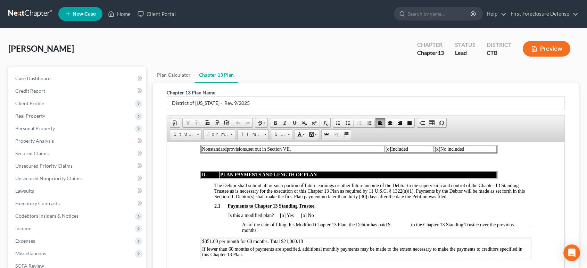
click at [304, 218] on span "Is this a modified plan? [o] Yes [o] No" at bounding box center [271, 215] width 86 height 5
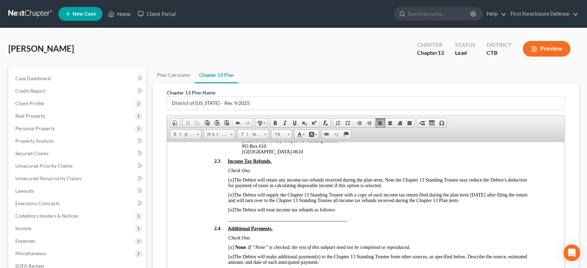
scroll to position [1120, 0]
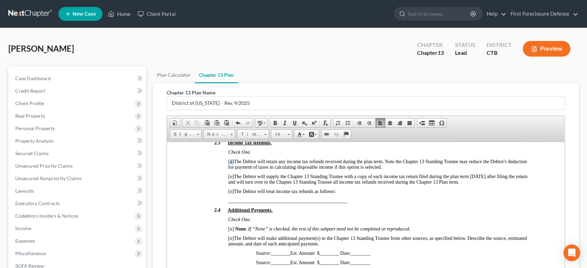
click at [230, 164] on span "[o]" at bounding box center [231, 161] width 6 height 5
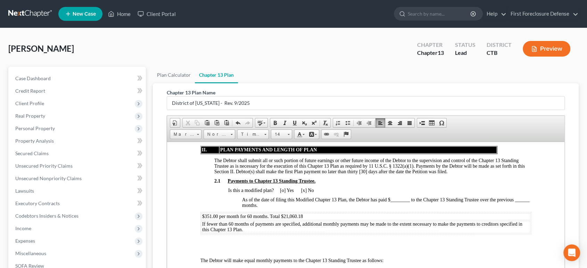
scroll to position [849, 0]
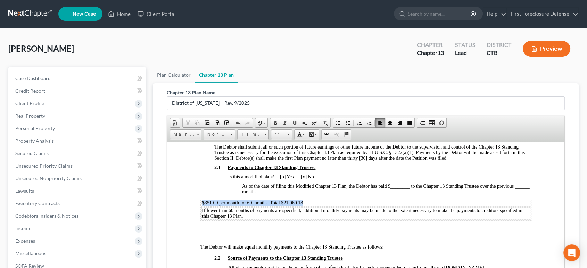
drag, startPoint x: 201, startPoint y: 206, endPoint x: 309, endPoint y: 203, distance: 107.8
click at [309, 203] on td "$351.00 per month for 60 months. Total $21,060.18" at bounding box center [365, 202] width 329 height 7
click at [275, 123] on span at bounding box center [275, 123] width 6 height 6
click at [338, 201] on table "$351.00 per month for 60 months. Total $21,060.18 If fewer than 60 months of pa…" at bounding box center [365, 209] width 331 height 22
click at [355, 229] on p at bounding box center [365, 229] width 331 height 6
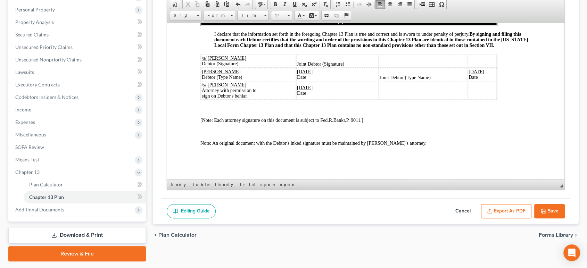
scroll to position [138, 0]
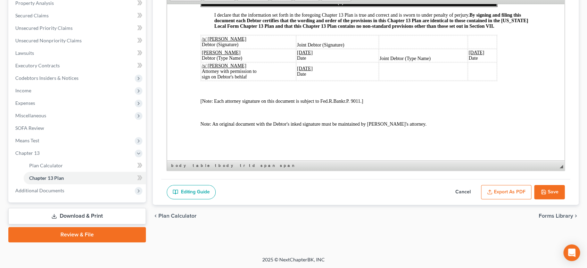
click at [553, 188] on button "Save" at bounding box center [549, 192] width 31 height 15
select select "5"
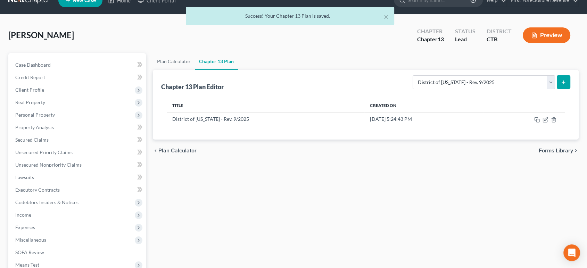
scroll to position [0, 0]
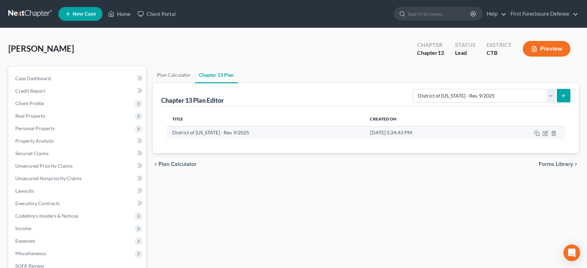
click at [311, 136] on td "District of [US_STATE] - Rev. 9/2025" at bounding box center [266, 132] width 198 height 13
click at [544, 132] on icon "button" at bounding box center [546, 134] width 6 height 6
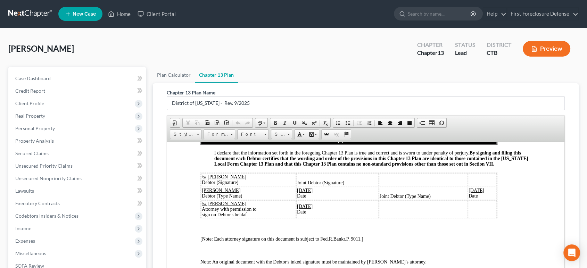
scroll to position [2611, 0]
drag, startPoint x: 239, startPoint y: 178, endPoint x: 201, endPoint y: 175, distance: 37.6
click at [201, 175] on td "/s/ [PERSON_NAME] (Signature)" at bounding box center [248, 179] width 95 height 13
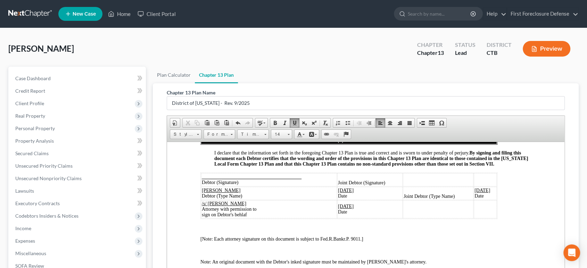
drag, startPoint x: 246, startPoint y: 204, endPoint x: 200, endPoint y: 204, distance: 45.9
click at [200, 203] on table "_________________________________________ Debtor (Signature) Joint Debtor (Sign…" at bounding box center [348, 195] width 297 height 47
click at [200, 205] on table "_________________________________________ Debtor (Signature) Joint Debtor (Sign…" at bounding box center [348, 195] width 297 height 47
drag, startPoint x: 247, startPoint y: 204, endPoint x: 202, endPoint y: 203, distance: 45.2
click at [202, 203] on td "/s/ [PERSON_NAME] Attorney with permission to sign on [PERSON_NAME]'s behlaf" at bounding box center [269, 209] width 136 height 18
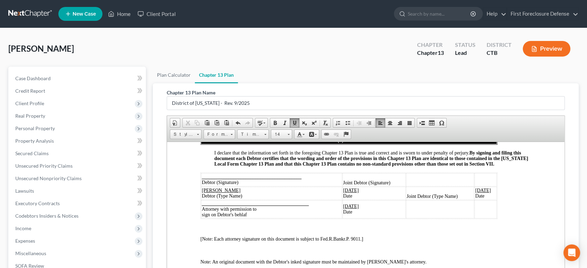
drag, startPoint x: 361, startPoint y: 206, endPoint x: 340, endPoint y: 204, distance: 20.9
click at [342, 204] on td "[DATE] Date" at bounding box center [373, 209] width 63 height 18
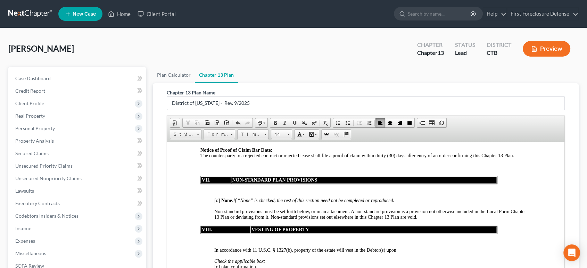
scroll to position [2418, 0]
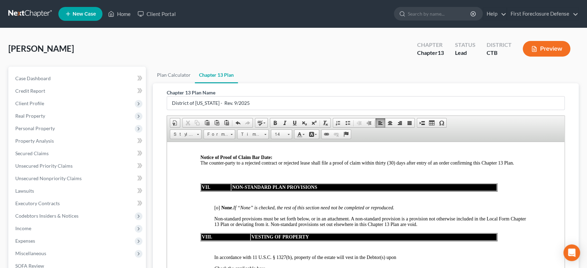
click at [217, 210] on span "[o]" at bounding box center [217, 207] width 6 height 5
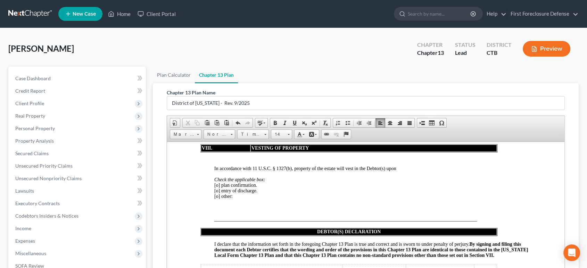
scroll to position [2496, 0]
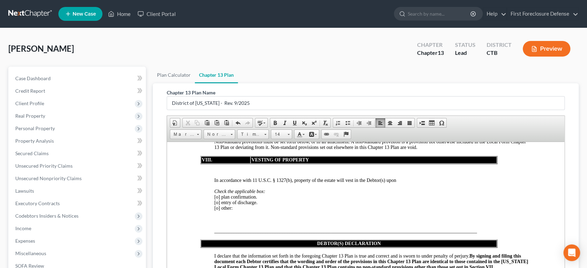
click at [218, 199] on span "[o] plan confirmation." at bounding box center [235, 196] width 43 height 5
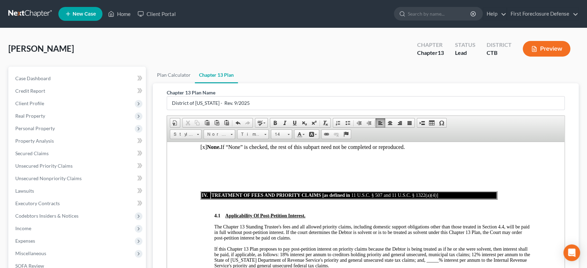
scroll to position [1801, 0]
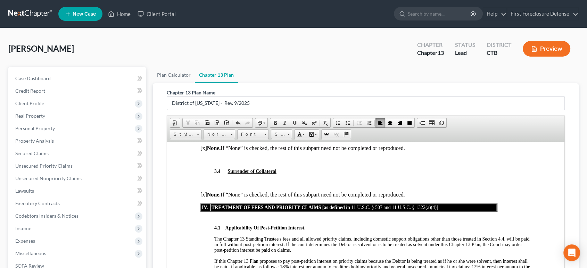
scroll to position [1762, 0]
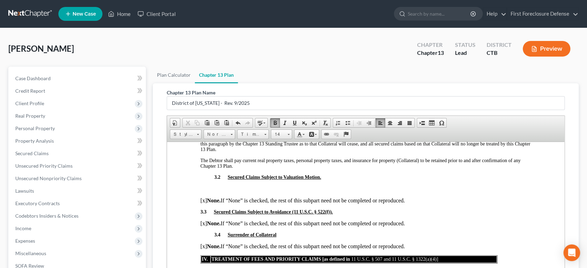
scroll to position [1685, 0]
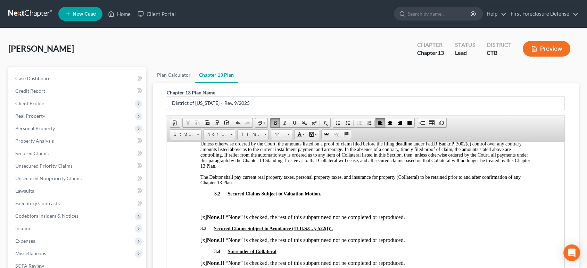
click at [243, 209] on p at bounding box center [379, 205] width 303 height 6
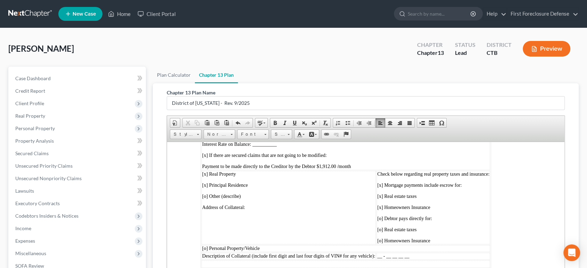
scroll to position [1530, 0]
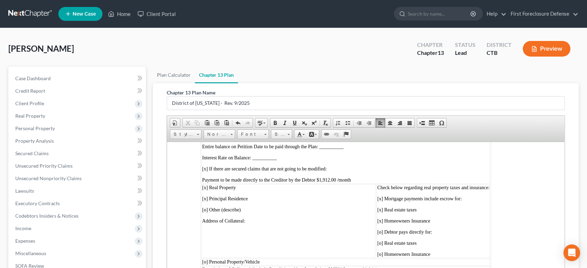
drag, startPoint x: 205, startPoint y: 185, endPoint x: 366, endPoint y: 180, distance: 160.6
click at [366, 180] on td "1. Creditor: Select Portfolio Ser Last 4 Digits of Account No.: 1836 Proof of C…" at bounding box center [345, 124] width 289 height 118
click at [274, 123] on span at bounding box center [275, 123] width 6 height 6
click at [333, 201] on p "[x] Principal Residence" at bounding box center [288, 199] width 173 height 6
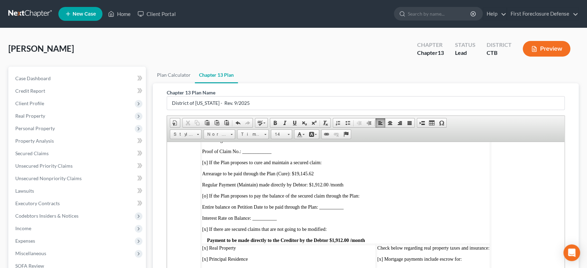
scroll to position [1453, 0]
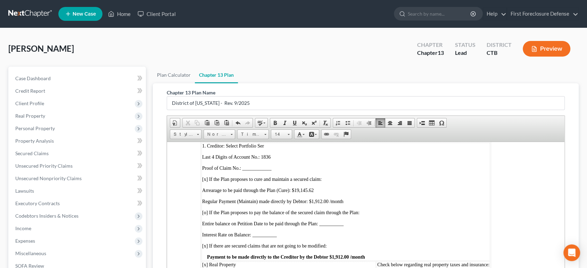
drag, startPoint x: 350, startPoint y: 205, endPoint x: 202, endPoint y: 207, distance: 148.4
click at [202, 204] on p "Regular Payment (Maintain) made directly by Debtor: $1,912.00 /month" at bounding box center [345, 202] width 287 height 6
click at [274, 122] on span at bounding box center [275, 123] width 6 height 6
click at [343, 179] on td "1. Creditor: Select Portfolio Ser Last 4 Digits of Account No.: 1836 Proof of C…" at bounding box center [345, 201] width 289 height 118
drag, startPoint x: 319, startPoint y: 194, endPoint x: 204, endPoint y: 195, distance: 114.7
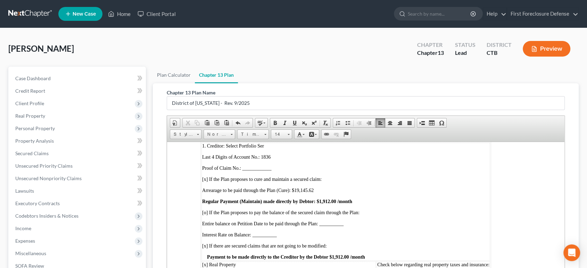
click at [204, 193] on p "Arrearage to be paid through the Plan (Cure): $19,145.62" at bounding box center [345, 191] width 287 height 6
drag, startPoint x: 274, startPoint y: 119, endPoint x: 278, endPoint y: 129, distance: 11.4
click at [274, 119] on link "Bold" at bounding box center [275, 123] width 10 height 9
click at [348, 171] on p "Proof of Claim No.: ____________" at bounding box center [345, 168] width 287 height 6
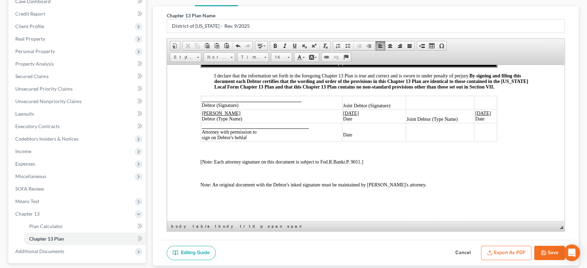
scroll to position [138, 0]
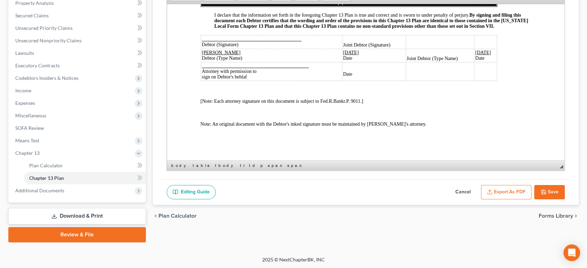
click at [549, 190] on button "Save" at bounding box center [549, 192] width 31 height 15
select select "5"
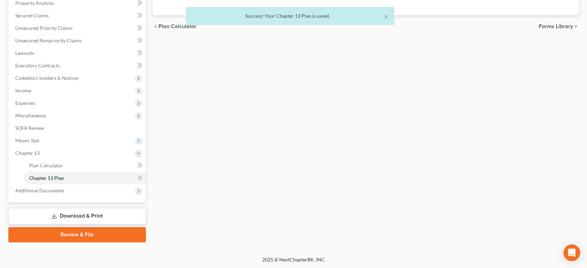
scroll to position [0, 0]
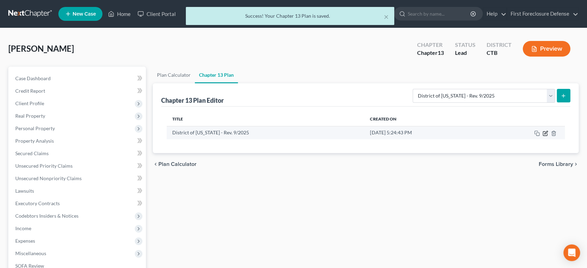
click at [543, 131] on icon "button" at bounding box center [546, 134] width 6 height 6
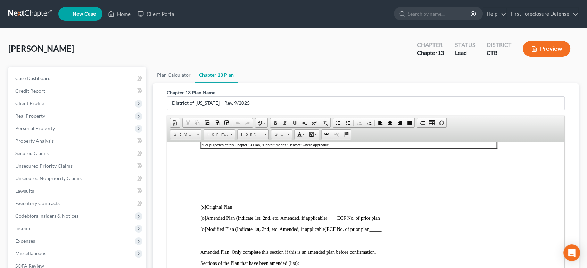
scroll to position [116, 0]
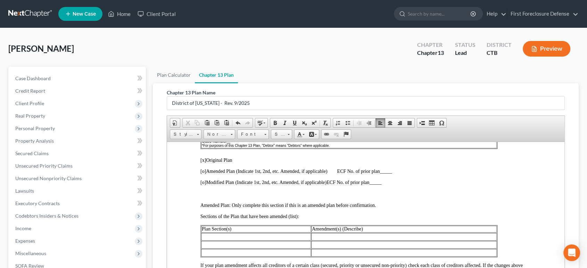
click at [249, 197] on p at bounding box center [365, 194] width 331 height 6
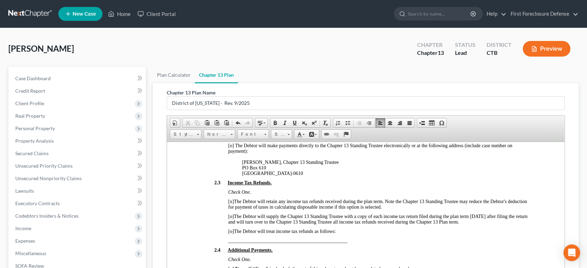
scroll to position [1004, 0]
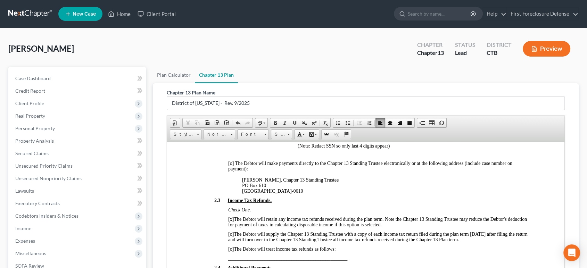
click at [231, 166] on span "[o]" at bounding box center [231, 163] width 6 height 5
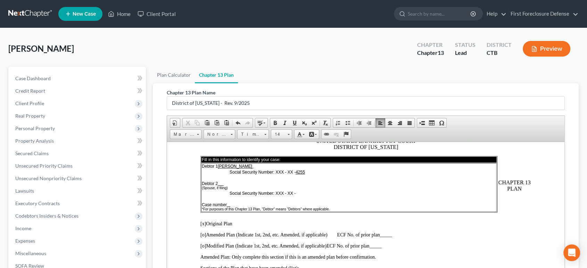
scroll to position [39, 0]
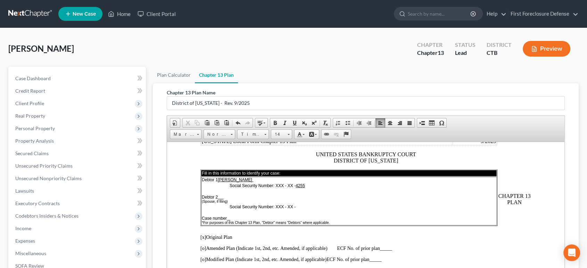
click at [234, 217] on td "Debtor 1 [PERSON_NAME] Social Security Number: XXX - XX - 4255 Debtor 2 (Spouse…" at bounding box center [349, 201] width 296 height 49
drag, startPoint x: 246, startPoint y: 218, endPoint x: 199, endPoint y: 217, distance: 46.6
click at [252, 214] on td "Debtor 1 [PERSON_NAME] Social Security Number: XXX - XX - 4255 Debtor 2 (Spouse…" at bounding box center [349, 201] width 296 height 49
drag, startPoint x: 221, startPoint y: 214, endPoint x: 205, endPoint y: 213, distance: 16.7
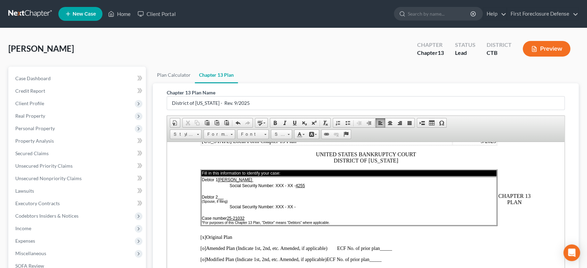
click at [205, 213] on td "Debtor 1 [PERSON_NAME] Social Security Number: XXX - XX - 4255 Debtor 2 (Spouse…" at bounding box center [349, 201] width 296 height 49
drag, startPoint x: 247, startPoint y: 217, endPoint x: 219, endPoint y: 213, distance: 27.6
click at [219, 213] on td "Debtor 1 [PERSON_NAME] Social Security Number: XXX - XX - 4255 Debtor 2 (Spouse…" at bounding box center [349, 201] width 296 height 49
click at [274, 122] on span at bounding box center [275, 123] width 6 height 6
click at [315, 197] on td "Debtor 1 [PERSON_NAME] Social Security Number: XXX - XX - 4255 Debtor 2 (Spouse…" at bounding box center [349, 201] width 296 height 49
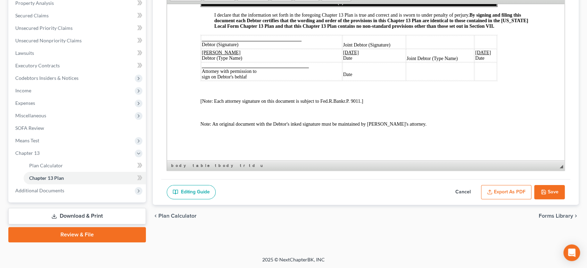
scroll to position [138, 0]
click at [553, 188] on button "Save" at bounding box center [549, 192] width 31 height 15
select select "5"
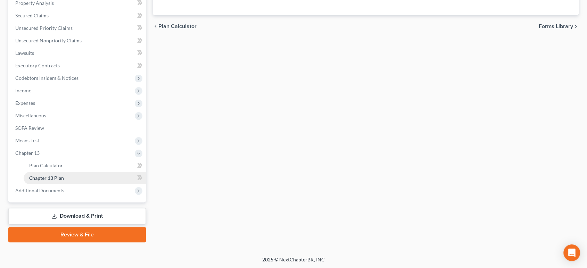
click at [60, 178] on span "Chapter 13 Plan" at bounding box center [46, 178] width 35 height 6
click at [53, 166] on span "Plan Calculator" at bounding box center [46, 166] width 34 height 6
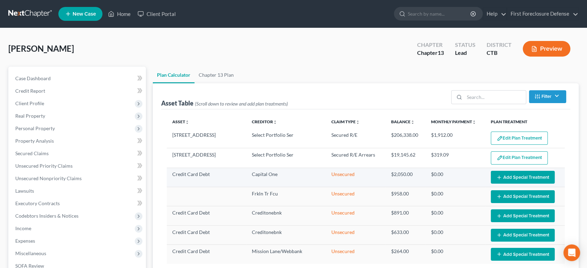
select select "59"
click at [31, 239] on span "Expenses" at bounding box center [25, 241] width 20 height 6
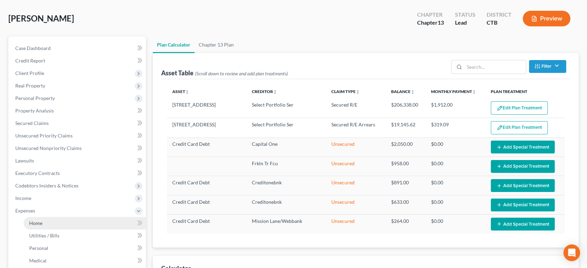
scroll to position [39, 0]
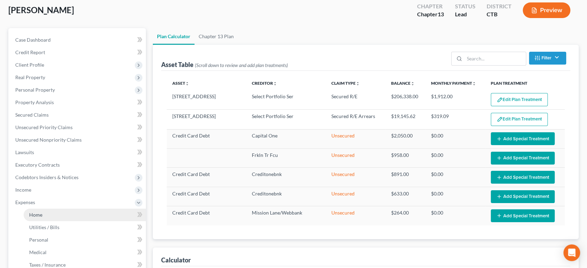
click at [35, 217] on span "Home" at bounding box center [35, 215] width 13 height 6
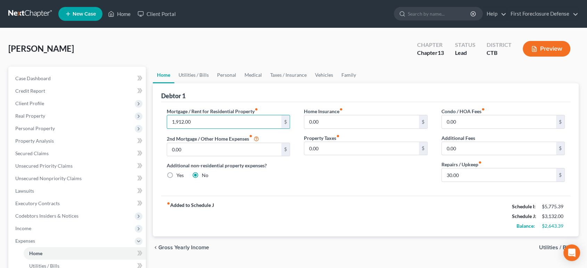
scroll to position [39, 0]
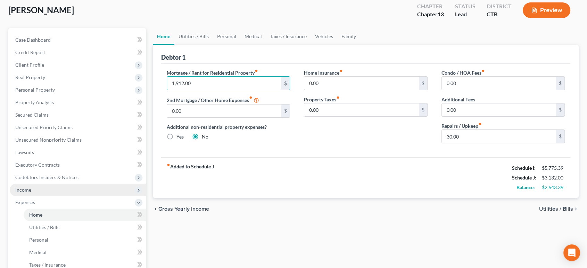
type input "1,912.00"
click at [22, 189] on span "Income" at bounding box center [23, 190] width 16 height 6
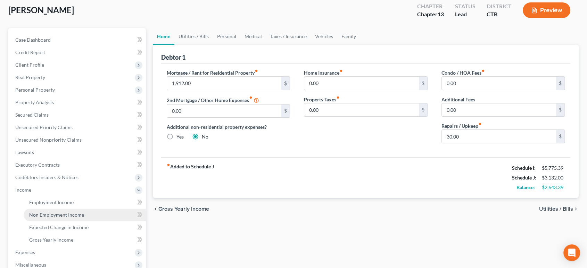
click at [39, 214] on span "Non Employment Income" at bounding box center [56, 215] width 55 height 6
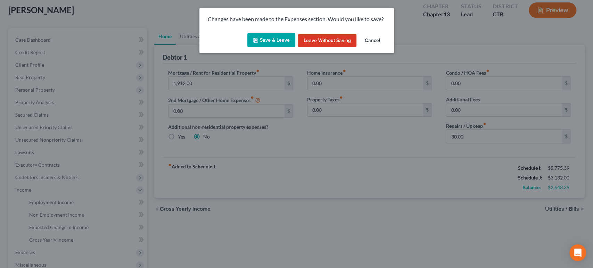
click at [263, 41] on button "Save & Leave" at bounding box center [271, 40] width 48 height 15
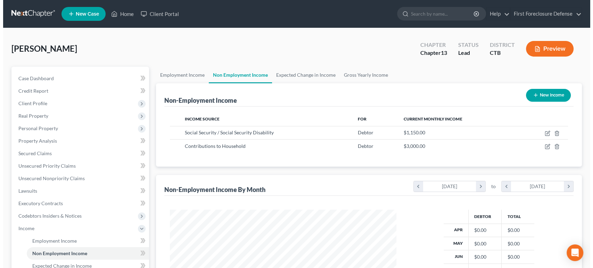
scroll to position [124, 240]
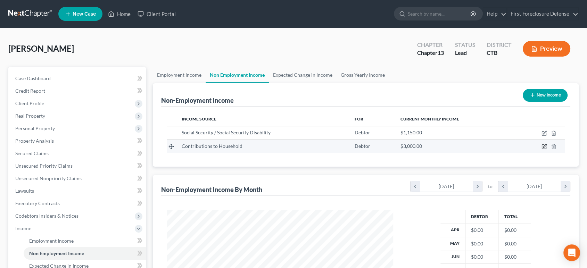
click at [545, 146] on icon "button" at bounding box center [545, 147] width 6 height 6
select select "8"
select select "0"
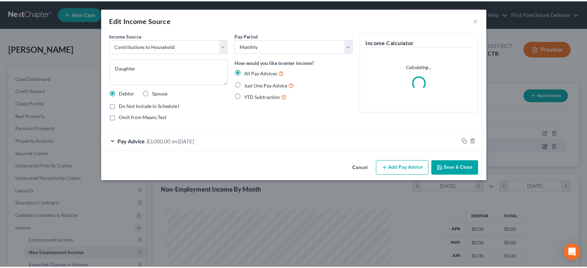
scroll to position [124, 243]
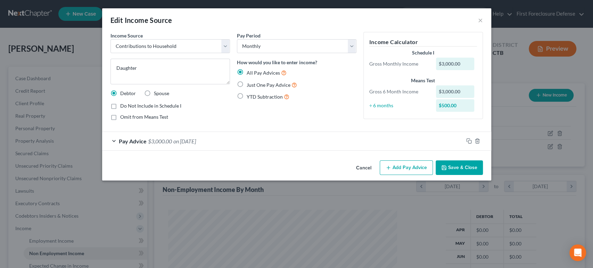
click at [196, 142] on span "on [DATE]" at bounding box center [184, 141] width 23 height 7
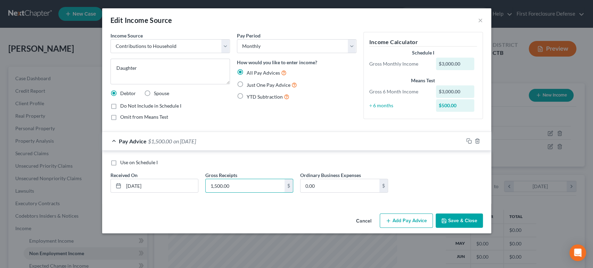
type input "1,500.00"
click at [455, 222] on button "Save & Close" at bounding box center [459, 221] width 47 height 15
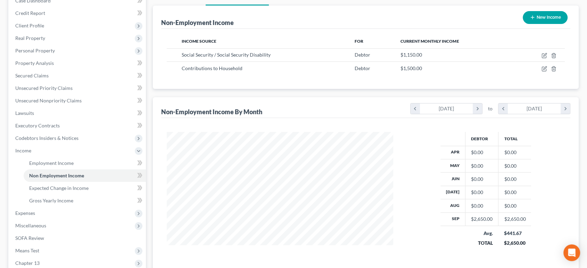
scroll to position [163, 0]
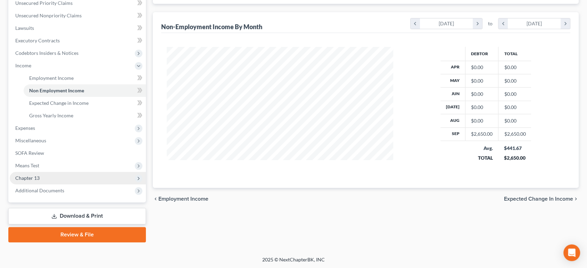
click at [28, 176] on span "Chapter 13" at bounding box center [27, 178] width 24 height 6
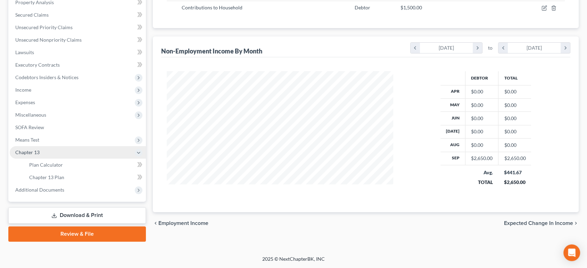
scroll to position [138, 0]
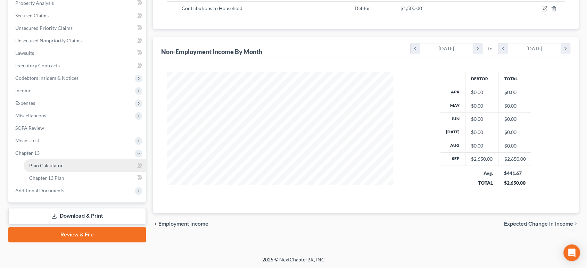
click at [35, 166] on span "Plan Calculator" at bounding box center [46, 166] width 34 height 6
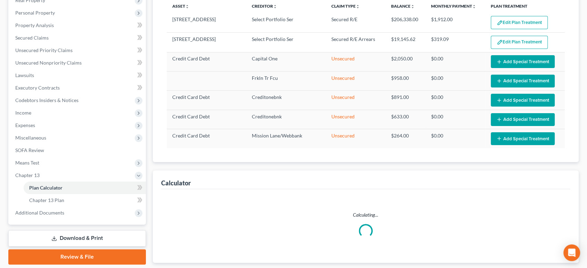
select select "59"
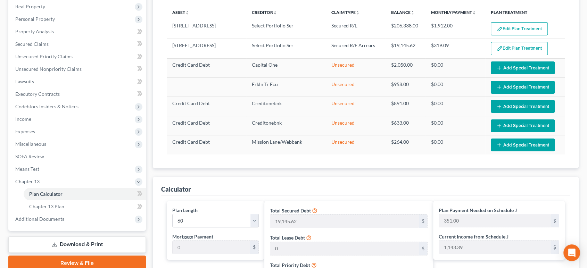
scroll to position [71, 0]
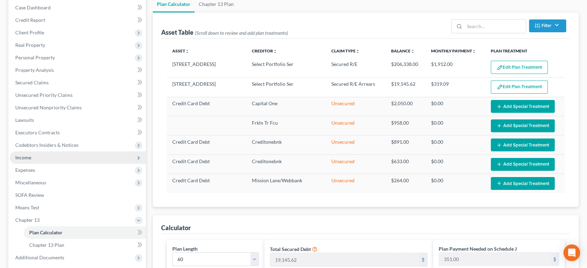
click at [18, 157] on span "Income" at bounding box center [23, 158] width 16 height 6
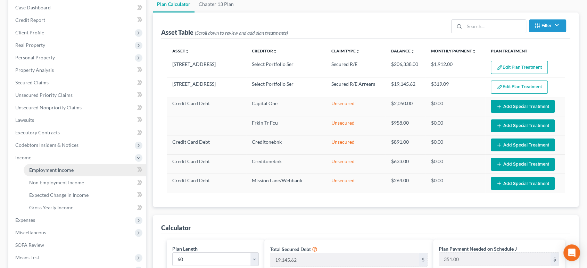
click at [56, 168] on span "Employment Income" at bounding box center [51, 170] width 44 height 6
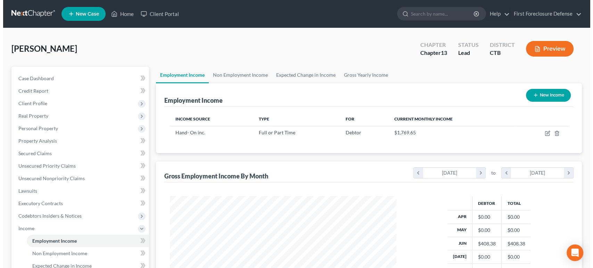
scroll to position [124, 240]
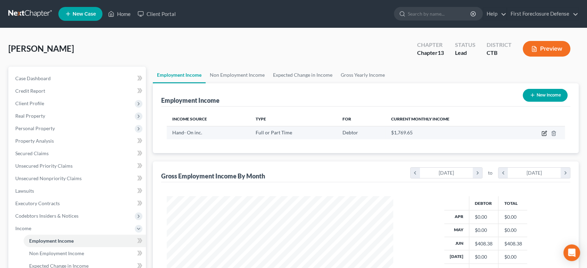
click at [545, 134] on icon "button" at bounding box center [545, 134] width 6 height 6
select select "0"
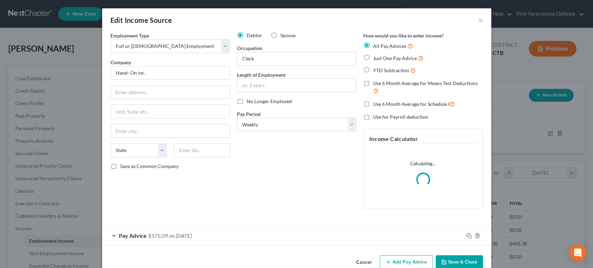
scroll to position [15, 0]
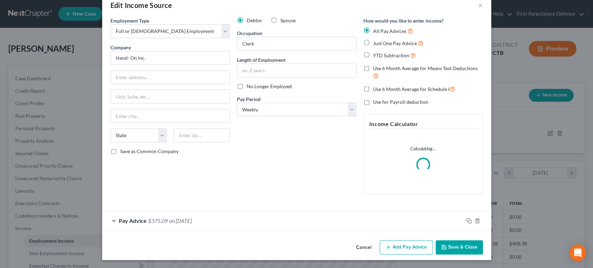
click at [324, 206] on div "Employment Type * Select Full or [DEMOGRAPHIC_DATA] Employment Self Employment …" at bounding box center [296, 111] width 379 height 189
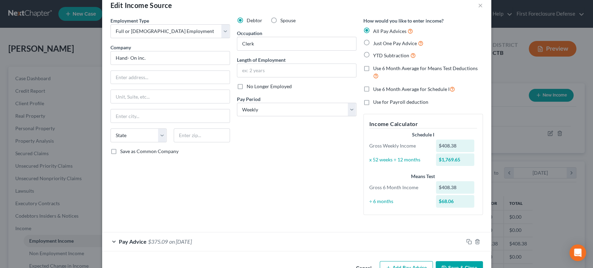
scroll to position [36, 0]
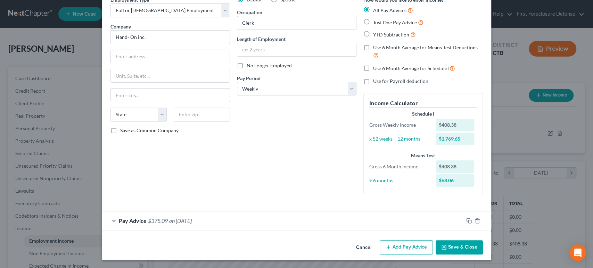
click at [192, 222] on span "on [DATE]" at bounding box center [180, 221] width 23 height 7
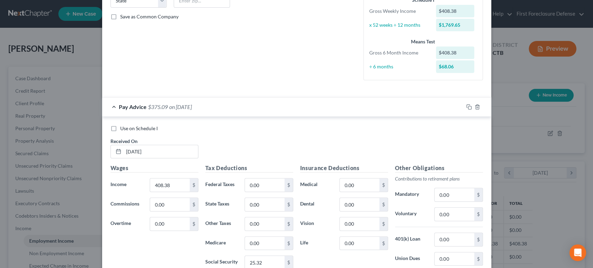
scroll to position [152, 0]
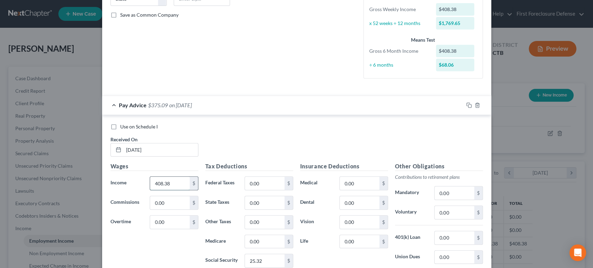
click at [176, 183] on input "408.38" at bounding box center [169, 183] width 39 height 13
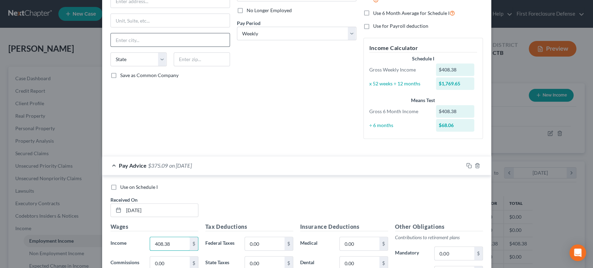
scroll to position [0, 0]
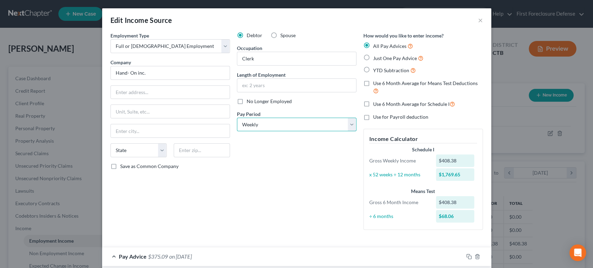
click at [348, 125] on select "Select Monthly Twice Monthly Every Other Week Weekly" at bounding box center [297, 125] width 120 height 14
select select "2"
click at [237, 118] on select "Select Monthly Twice Monthly Every Other Week Weekly" at bounding box center [297, 125] width 120 height 14
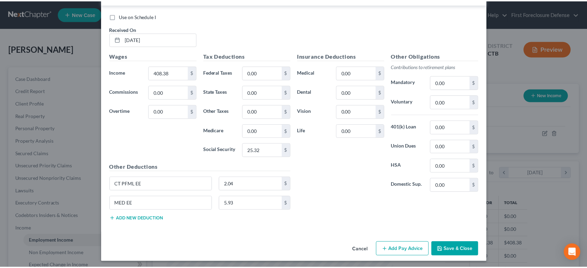
scroll to position [265, 0]
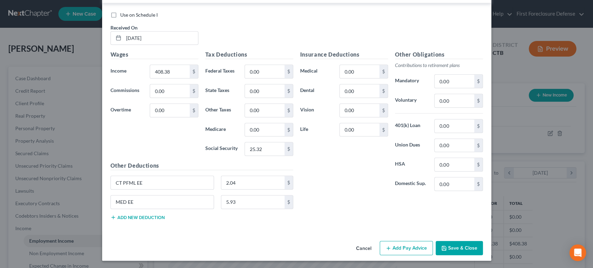
click at [451, 248] on button "Save & Close" at bounding box center [459, 248] width 47 height 15
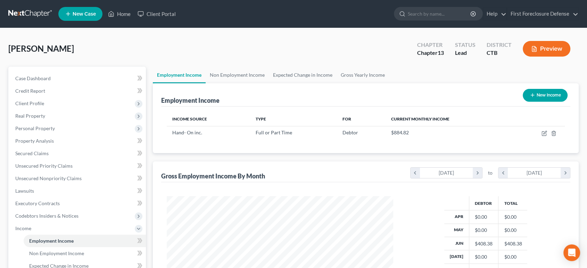
scroll to position [163, 0]
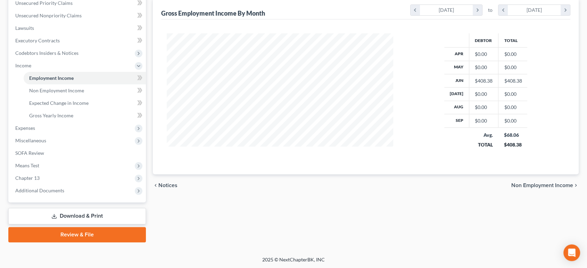
click at [539, 183] on span "Non Employment Income" at bounding box center [543, 186] width 62 height 6
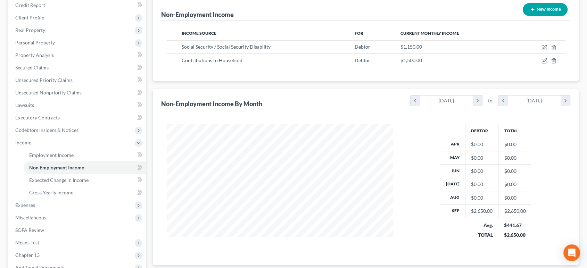
scroll to position [163, 0]
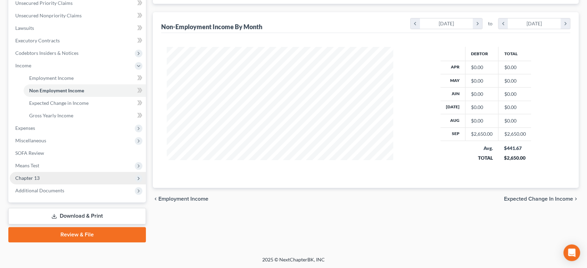
click at [32, 178] on span "Chapter 13" at bounding box center [27, 178] width 24 height 6
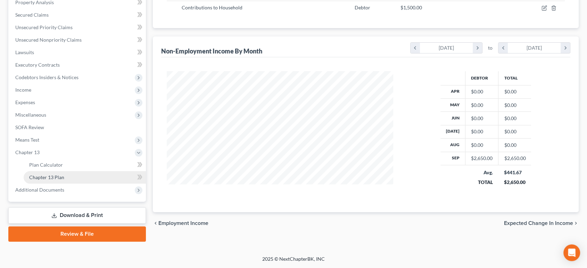
scroll to position [138, 0]
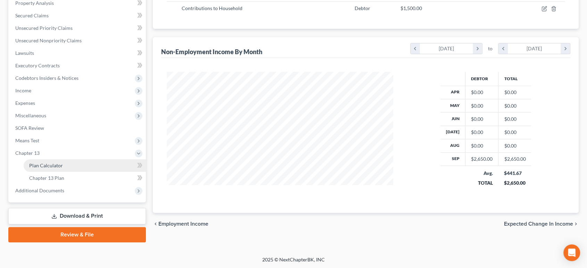
click at [41, 166] on span "Plan Calculator" at bounding box center [46, 166] width 34 height 6
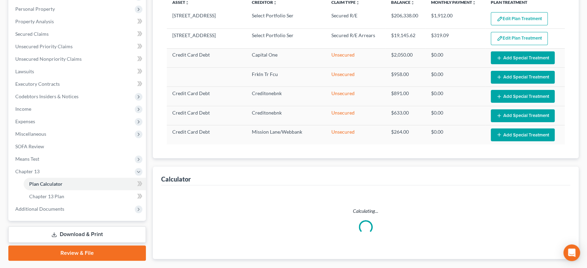
select select "59"
